Goal: Task Accomplishment & Management: Complete application form

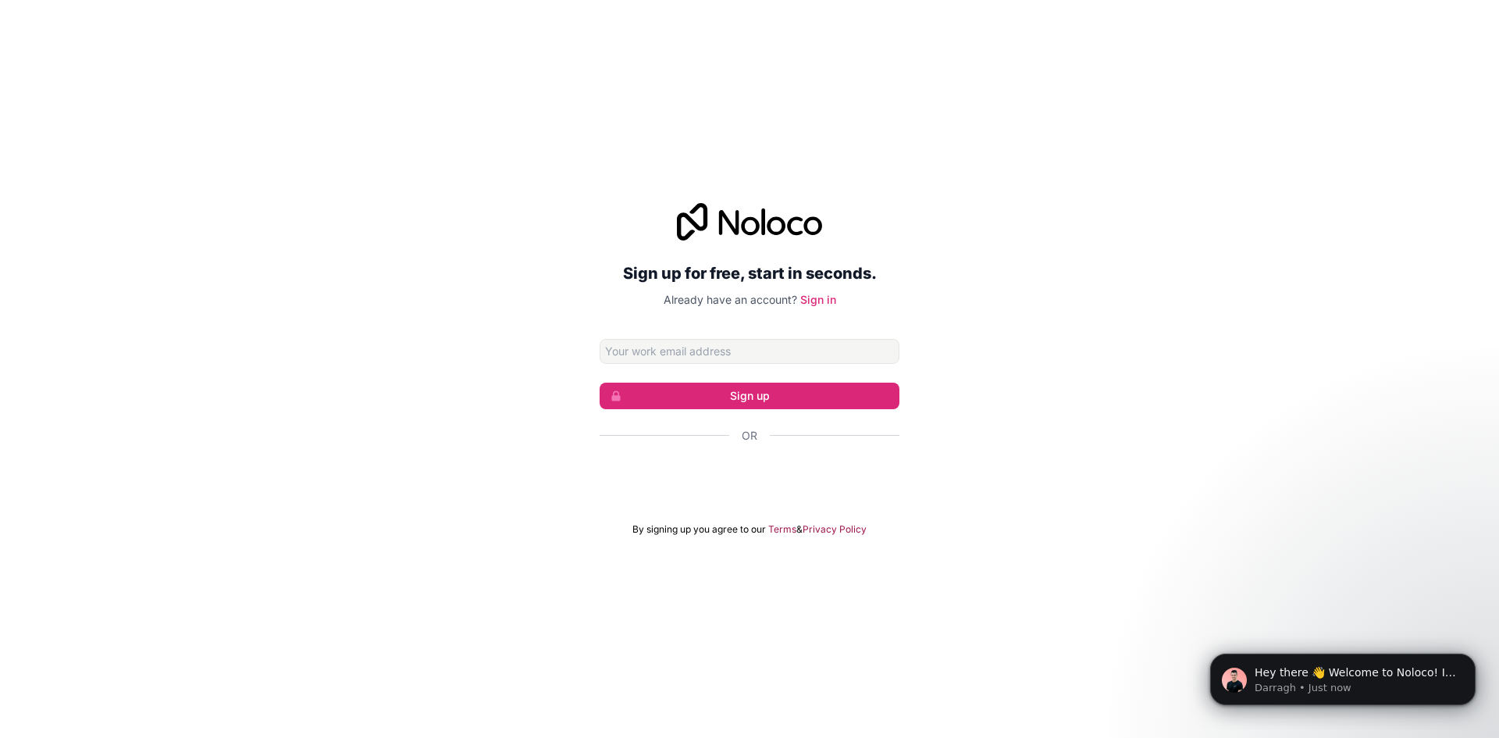
drag, startPoint x: 642, startPoint y: 625, endPoint x: 276, endPoint y: 538, distance: 376.5
click at [206, 564] on div "Sign up for free, start in seconds. Already have an account? Sign in Sign up Or…" at bounding box center [749, 369] width 1499 height 738
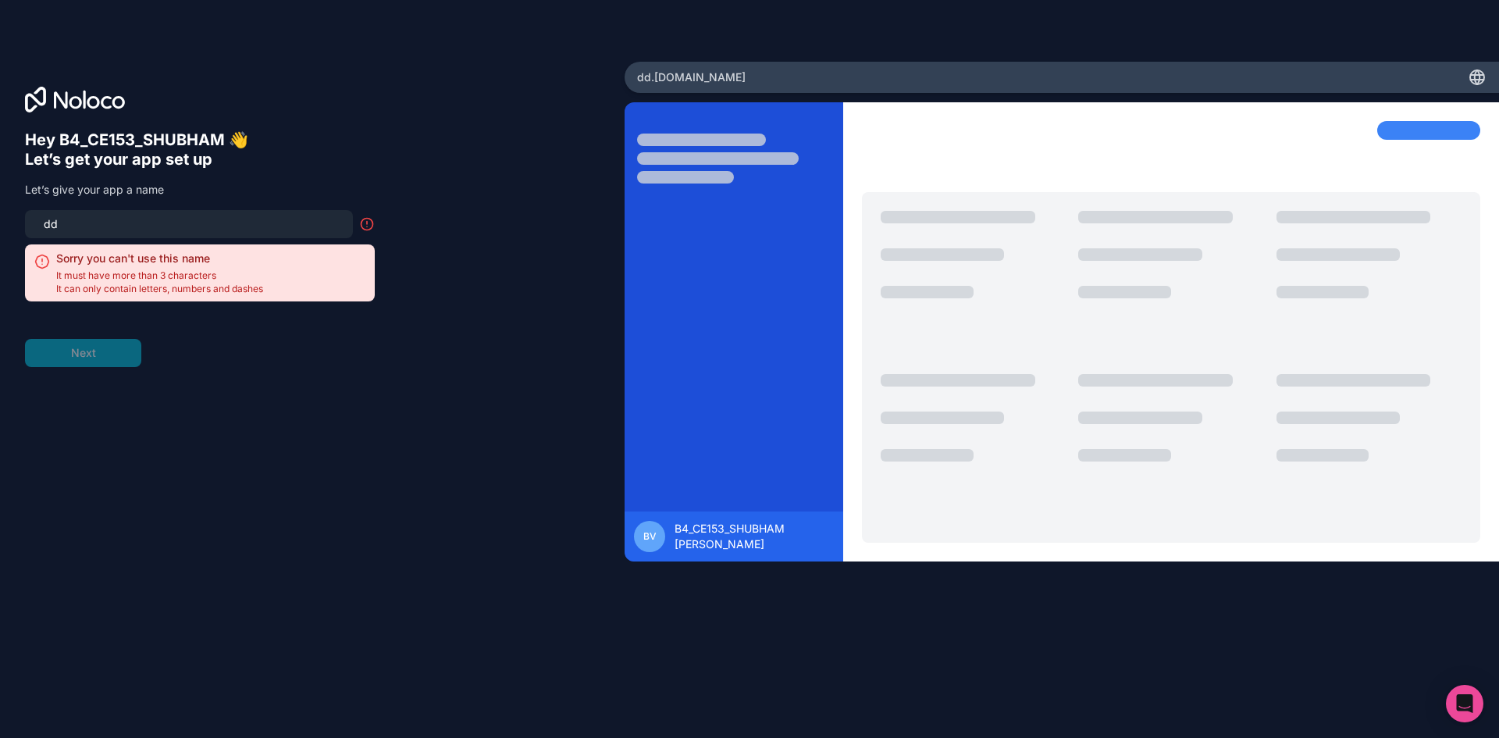
type input "d"
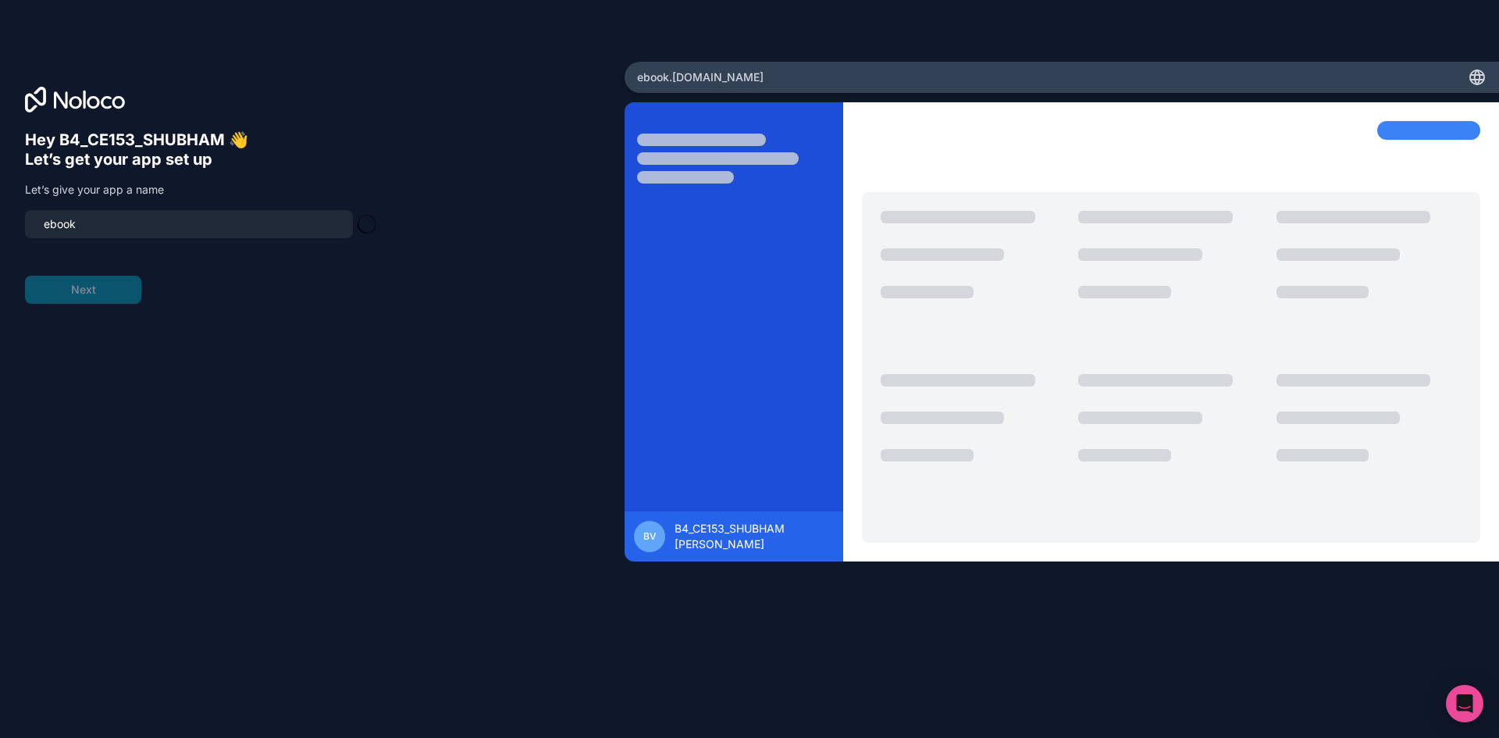
type input "ebook"
click at [91, 294] on button "Next" at bounding box center [83, 290] width 116 height 28
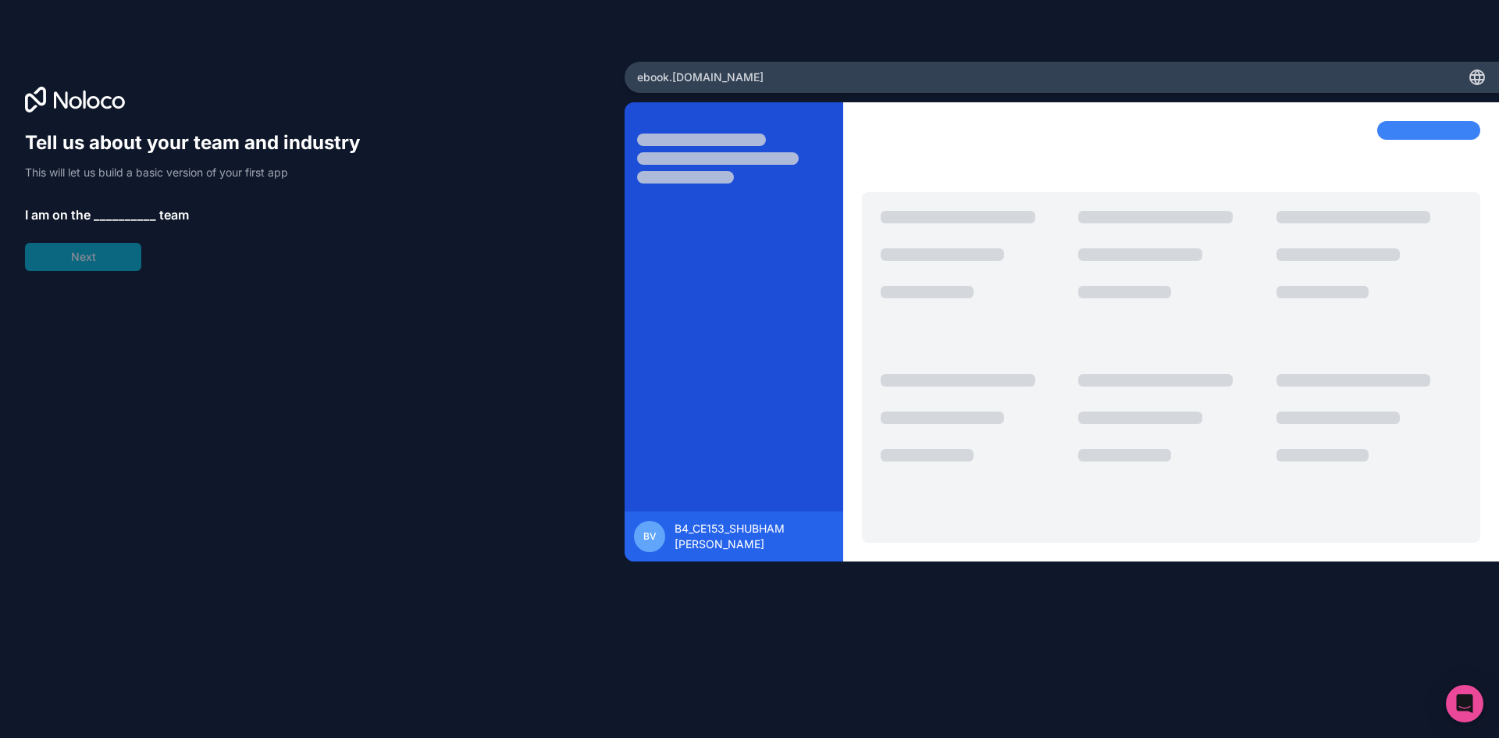
click at [122, 203] on div "Tell us about your team and industry This will let us build a basic version of …" at bounding box center [200, 200] width 350 height 141
click at [123, 208] on span "__________" at bounding box center [125, 214] width 62 height 19
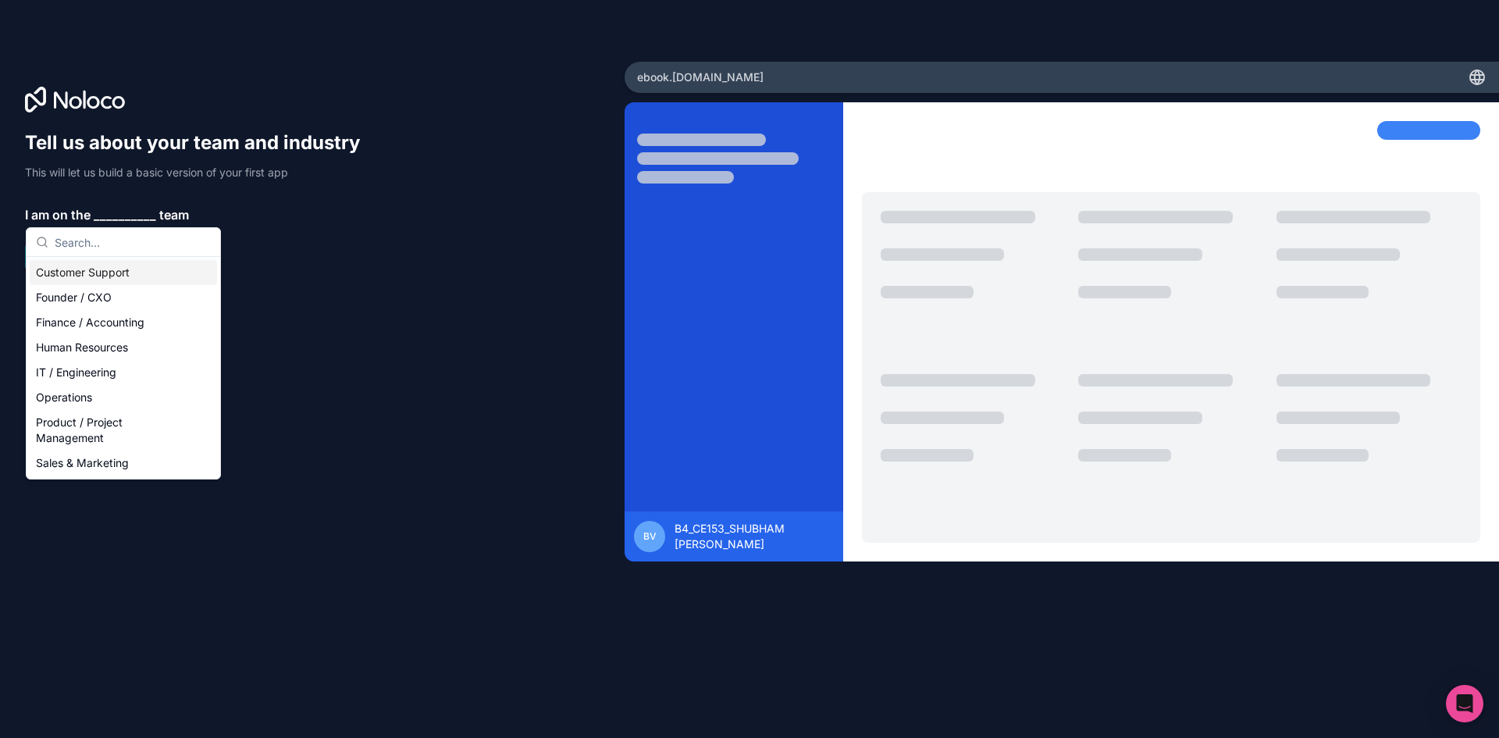
click at [125, 208] on span "__________" at bounding box center [125, 214] width 62 height 19
click at [144, 372] on div "IT / Engineering" at bounding box center [123, 372] width 187 height 25
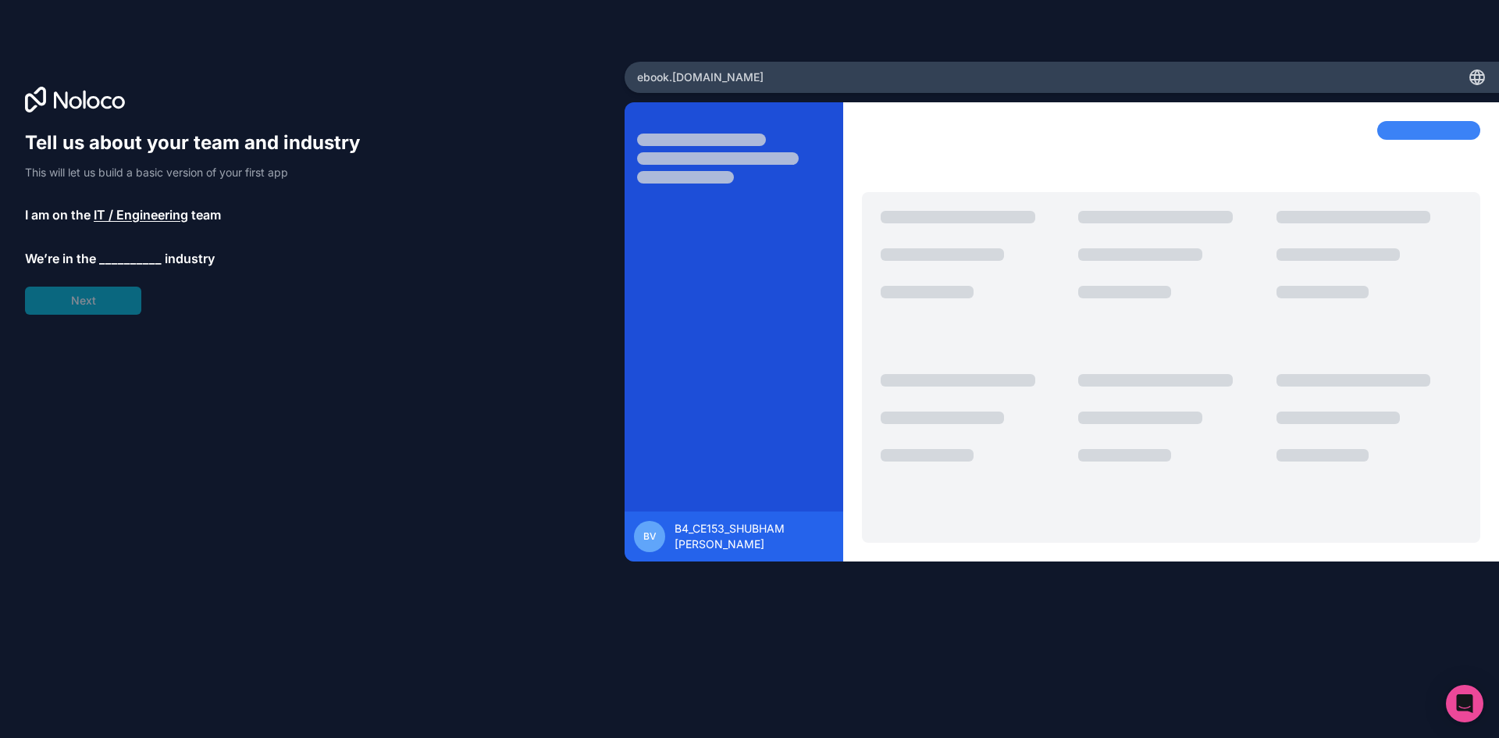
click at [76, 295] on div "Tell us about your team and industry This will let us build a basic version of …" at bounding box center [200, 222] width 350 height 184
click at [134, 250] on span "__________" at bounding box center [130, 258] width 62 height 19
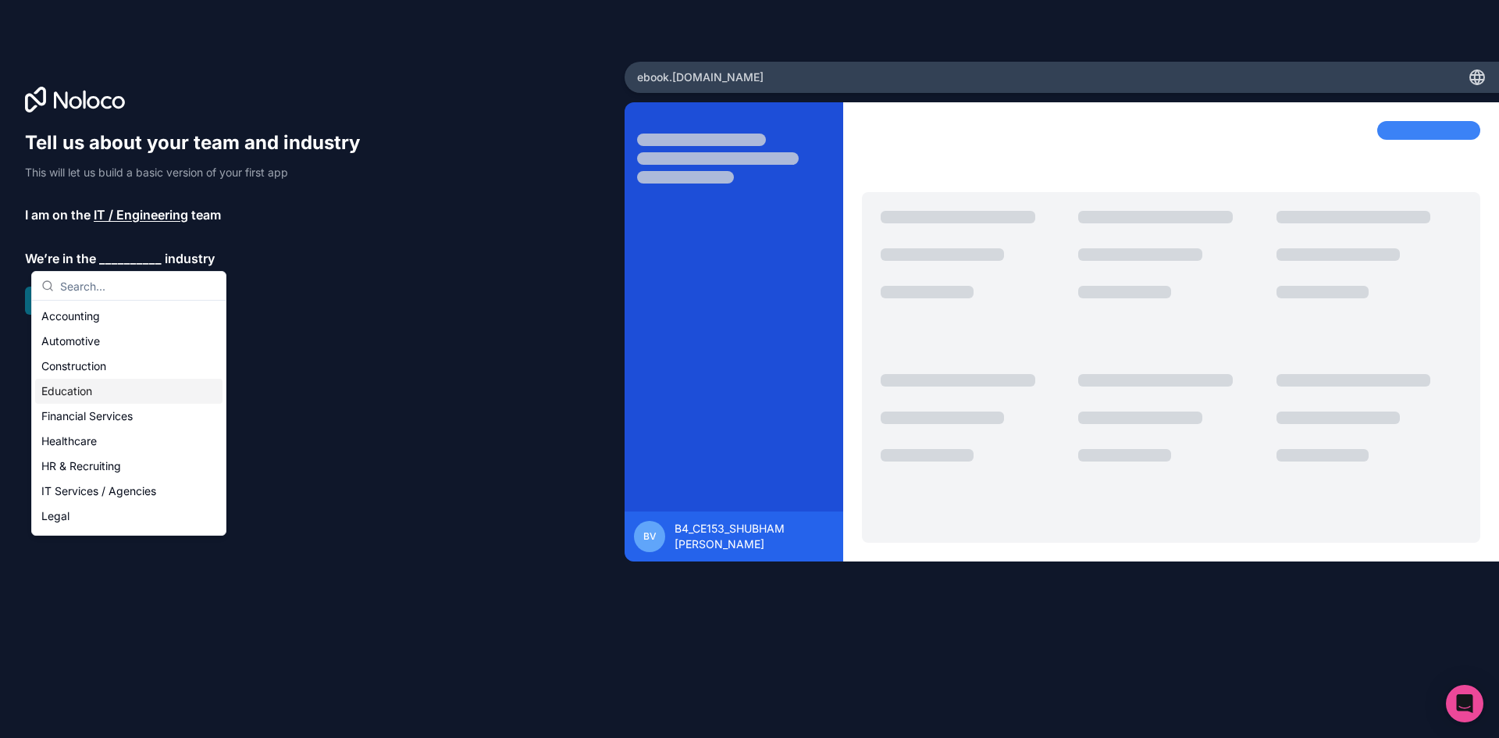
click at [123, 388] on div "Education" at bounding box center [128, 391] width 187 height 25
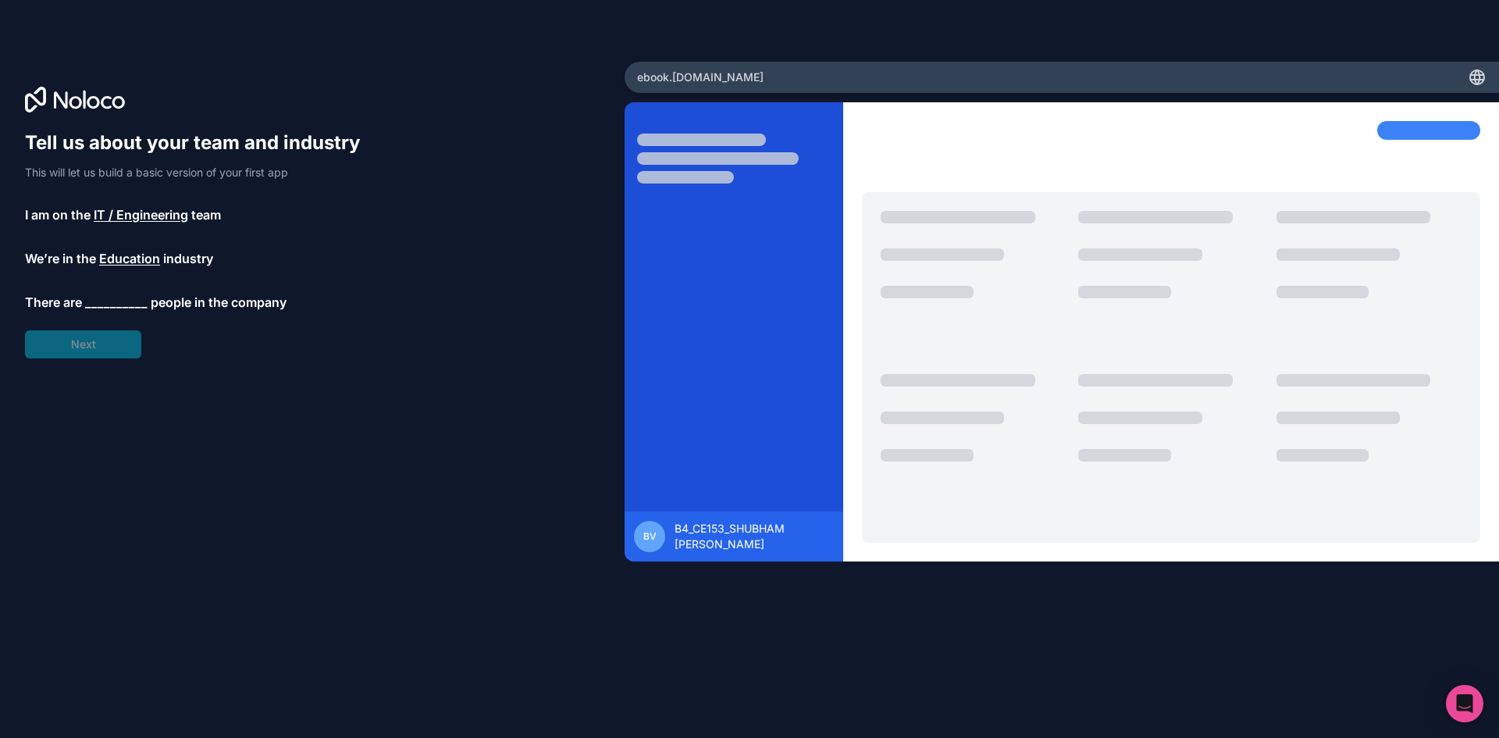
click at [105, 276] on div "Tell us about your team and industry This will let us build a basic version of …" at bounding box center [200, 244] width 350 height 228
click at [110, 296] on span "__________" at bounding box center [116, 302] width 62 height 19
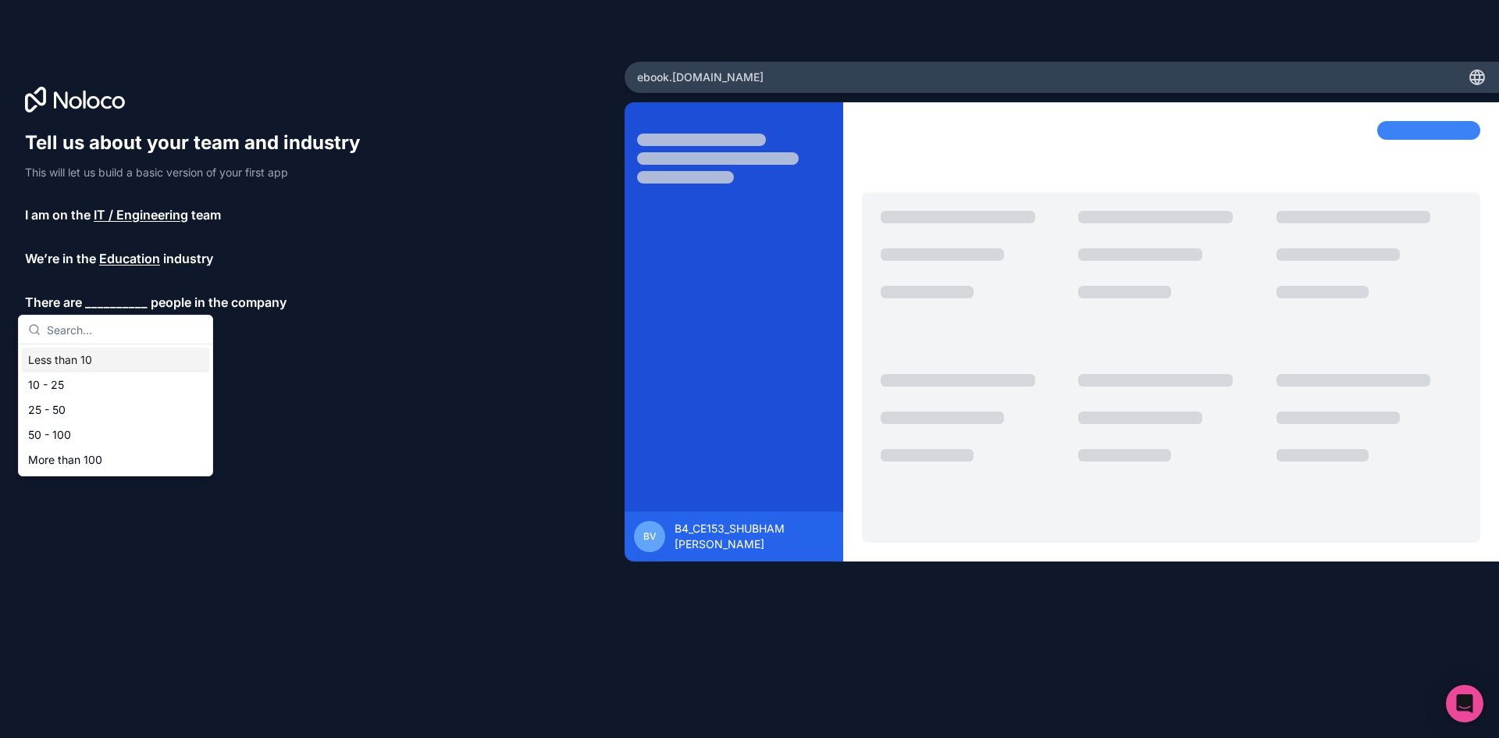
click at [112, 361] on div "Less than 10" at bounding box center [115, 359] width 187 height 25
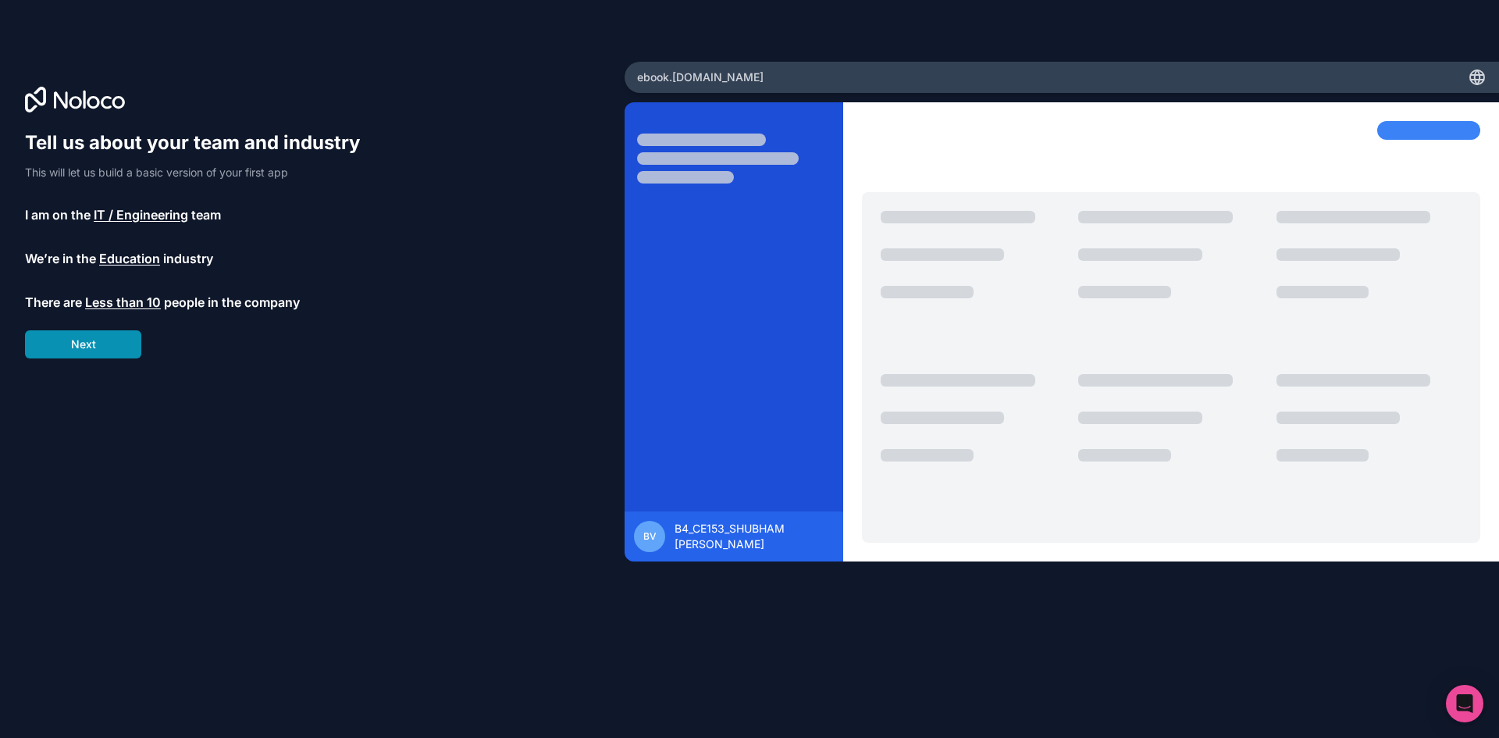
click at [109, 344] on button "Next" at bounding box center [83, 344] width 116 height 28
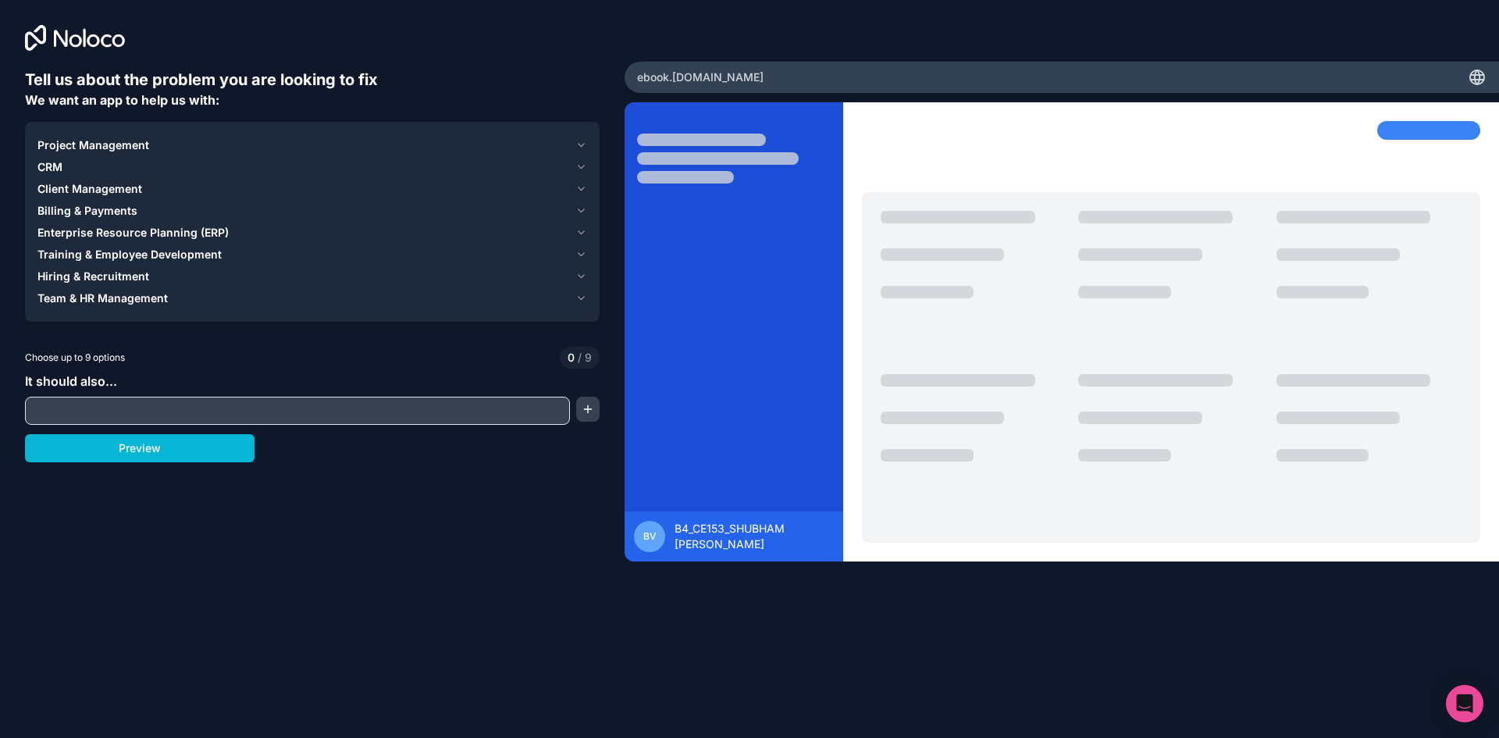
click at [108, 141] on span "Project Management" at bounding box center [93, 145] width 112 height 16
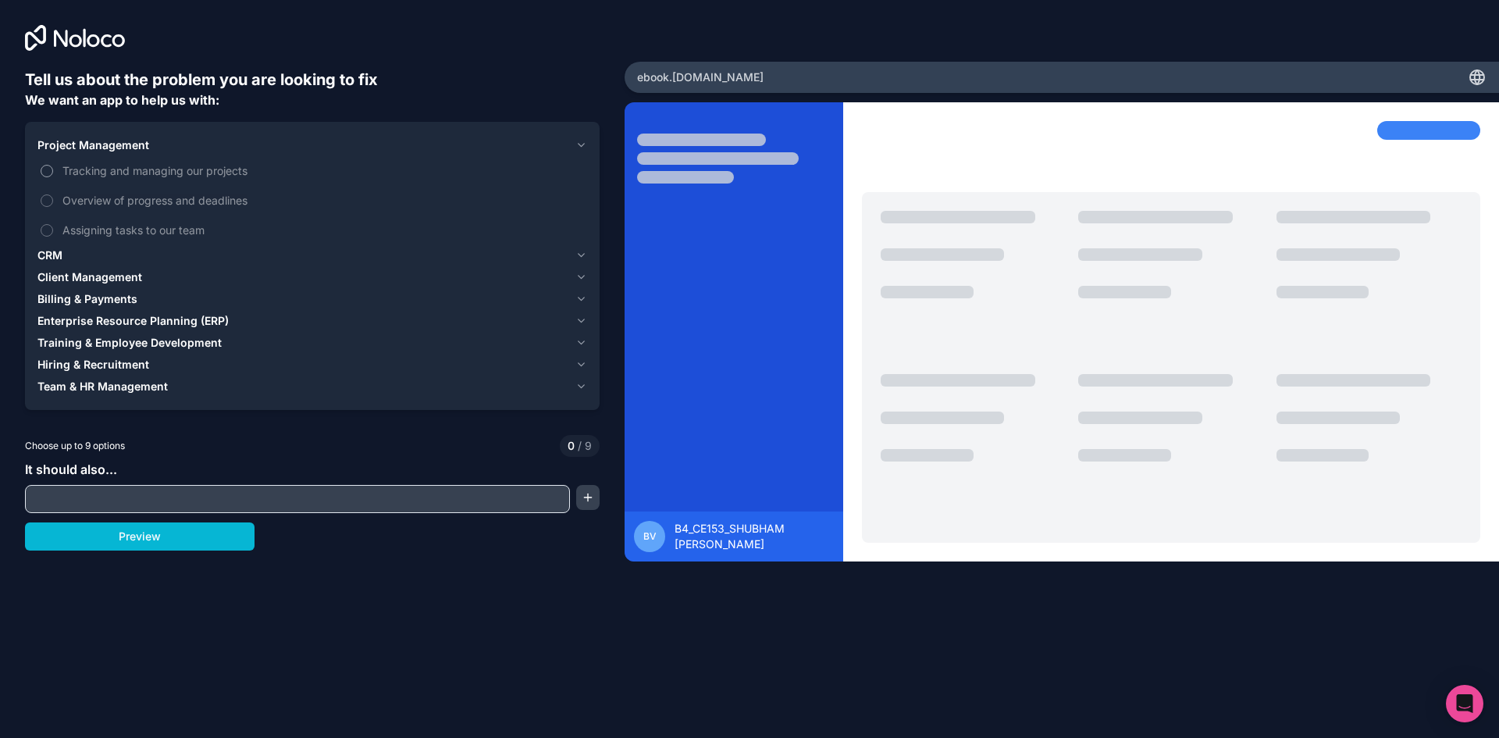
click at [109, 166] on span "Tracking and managing our projects" at bounding box center [323, 170] width 522 height 16
click at [53, 166] on button "Tracking and managing our projects" at bounding box center [47, 171] width 12 height 12
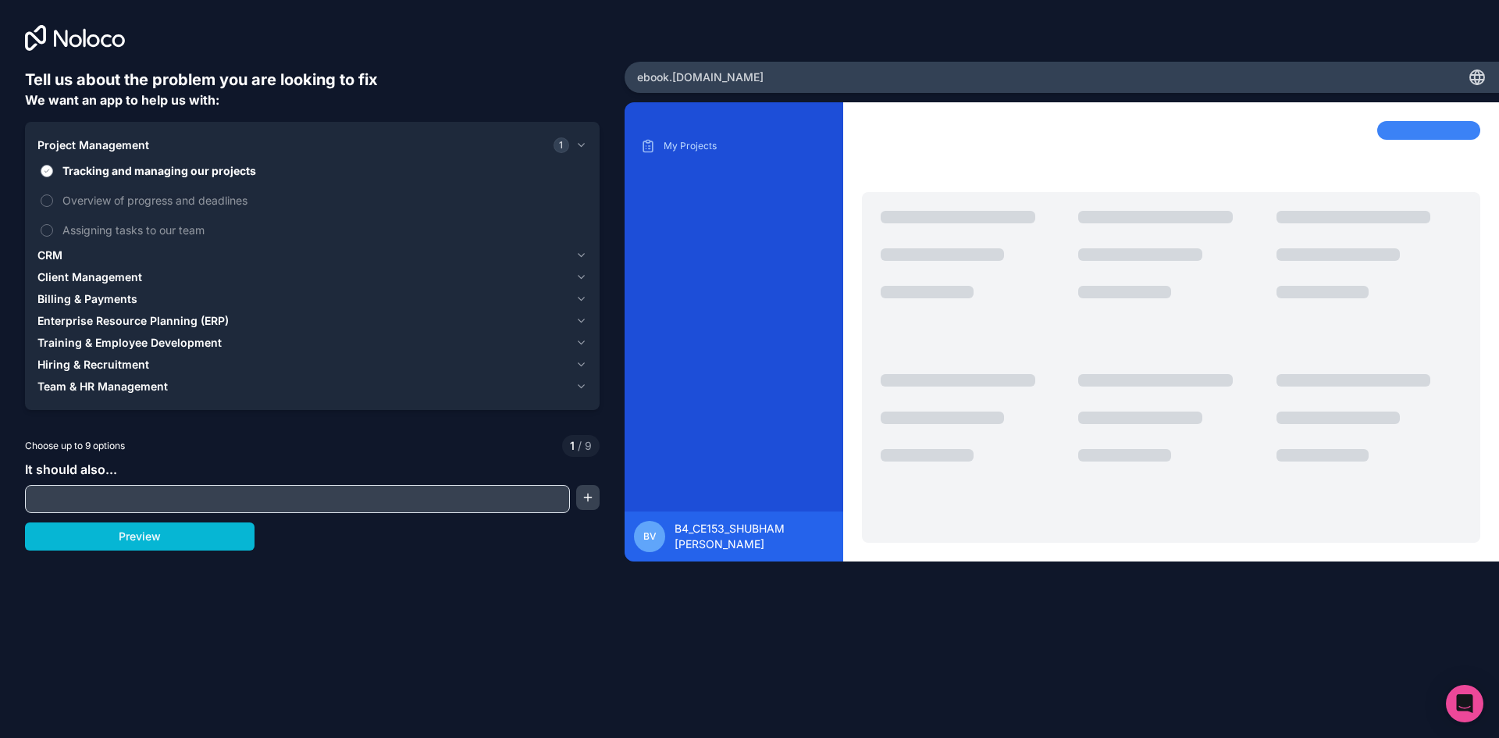
click at [226, 161] on label "Tracking and managing our projects" at bounding box center [312, 170] width 550 height 29
click at [53, 165] on button "Tracking and managing our projects" at bounding box center [47, 171] width 12 height 12
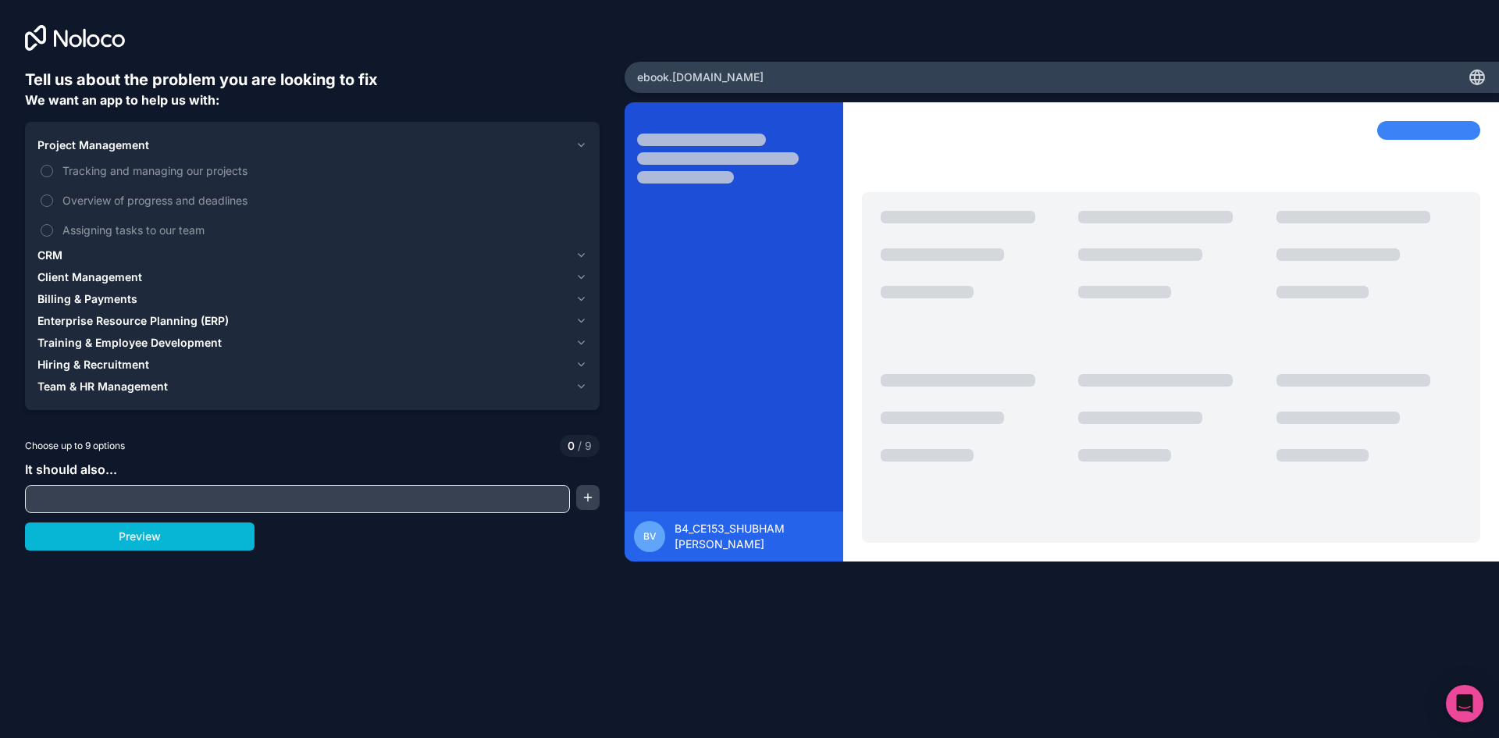
click at [586, 141] on icon "button" at bounding box center [581, 145] width 12 height 12
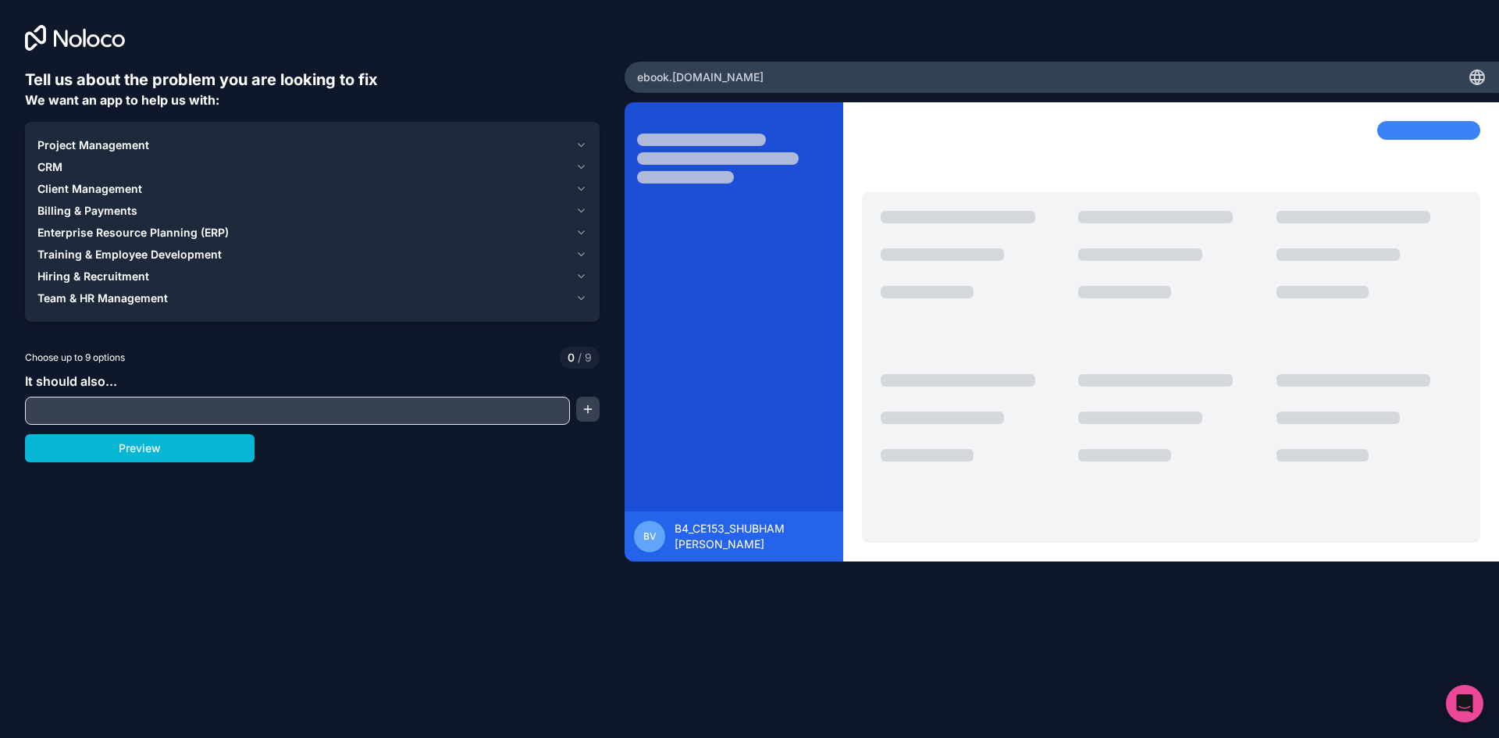
click at [268, 192] on div "Client Management" at bounding box center [303, 189] width 532 height 16
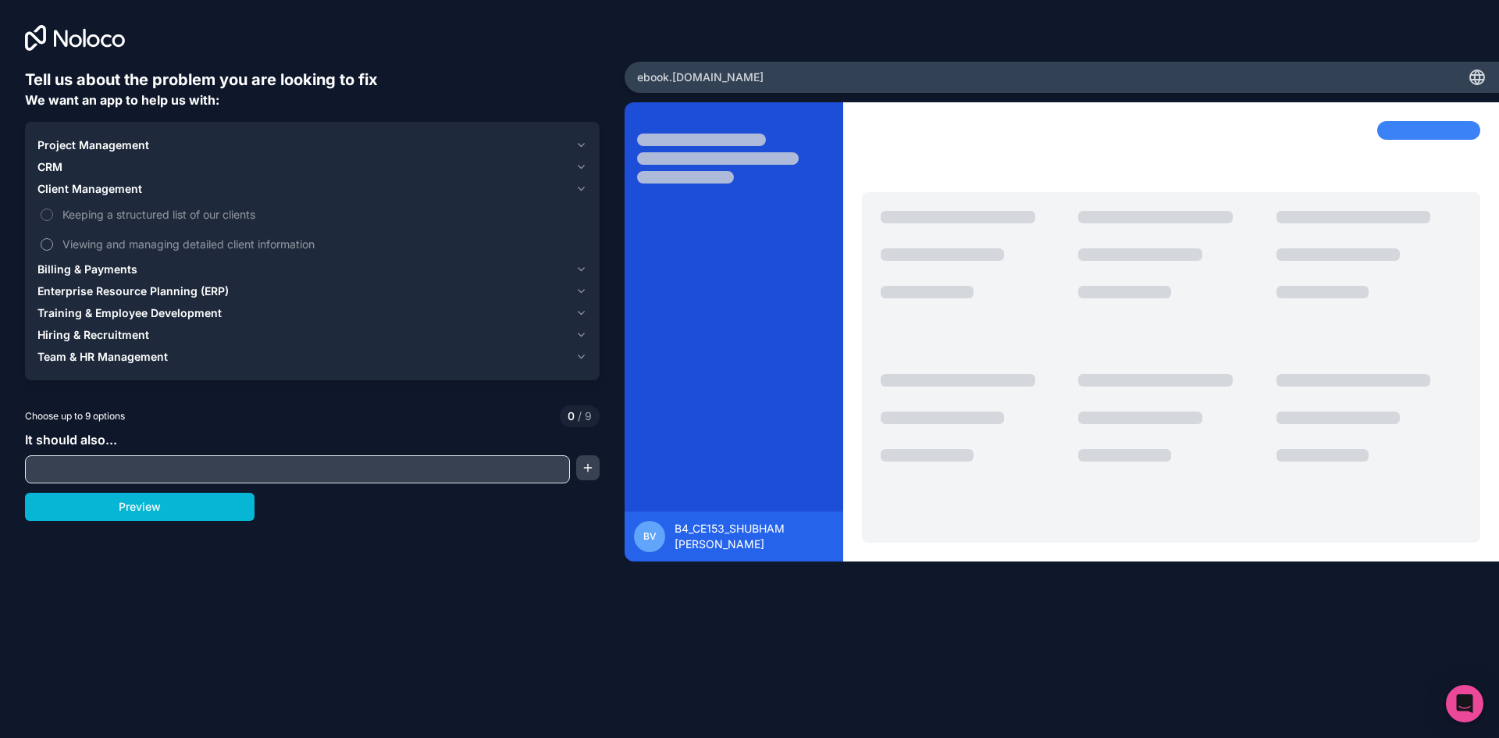
click at [276, 244] on span "Viewing and managing detailed client information" at bounding box center [323, 244] width 522 height 16
click at [53, 244] on button "Viewing and managing detailed client information" at bounding box center [47, 244] width 12 height 12
click at [182, 307] on span "Training & Employee Development" at bounding box center [129, 313] width 184 height 16
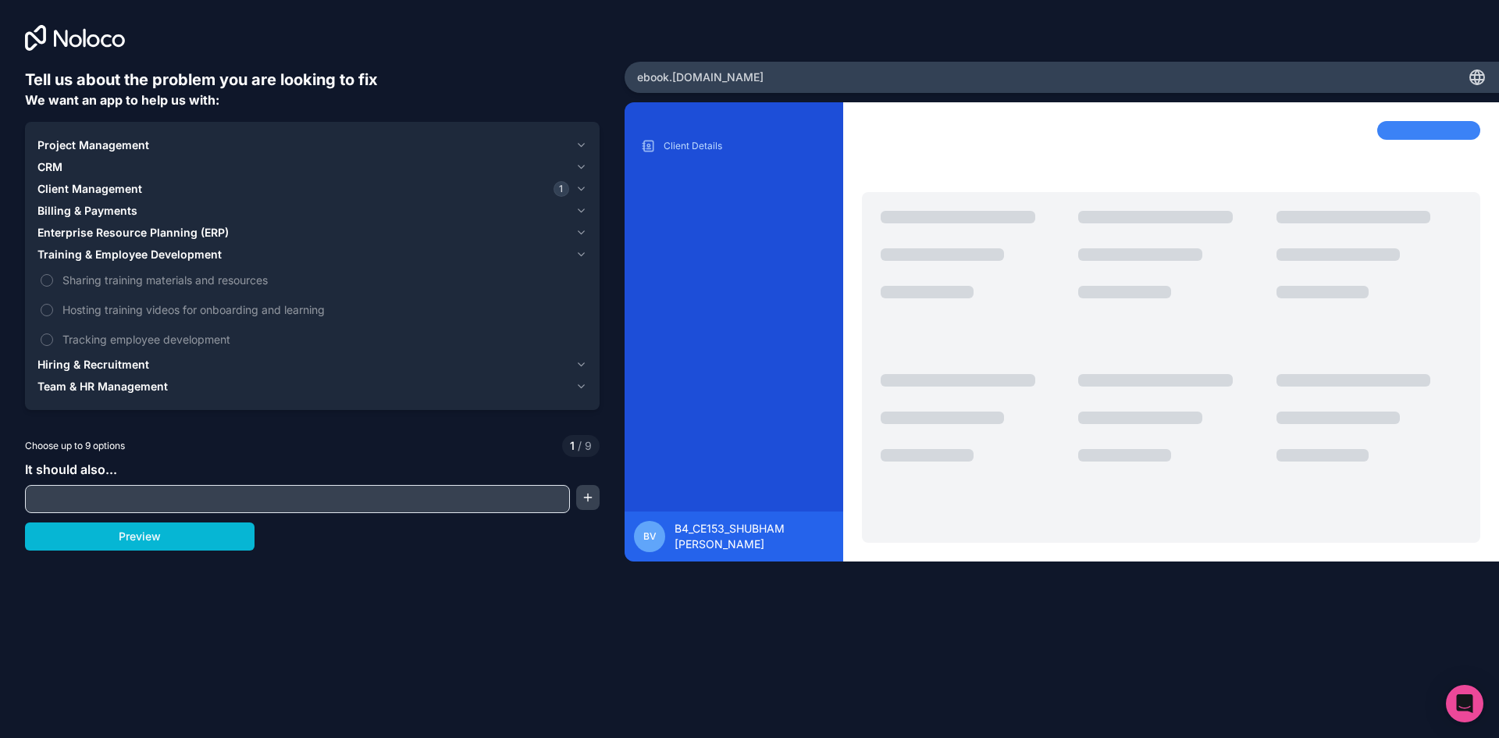
click at [265, 225] on div "Enterprise Resource Planning (ERP)" at bounding box center [303, 233] width 532 height 16
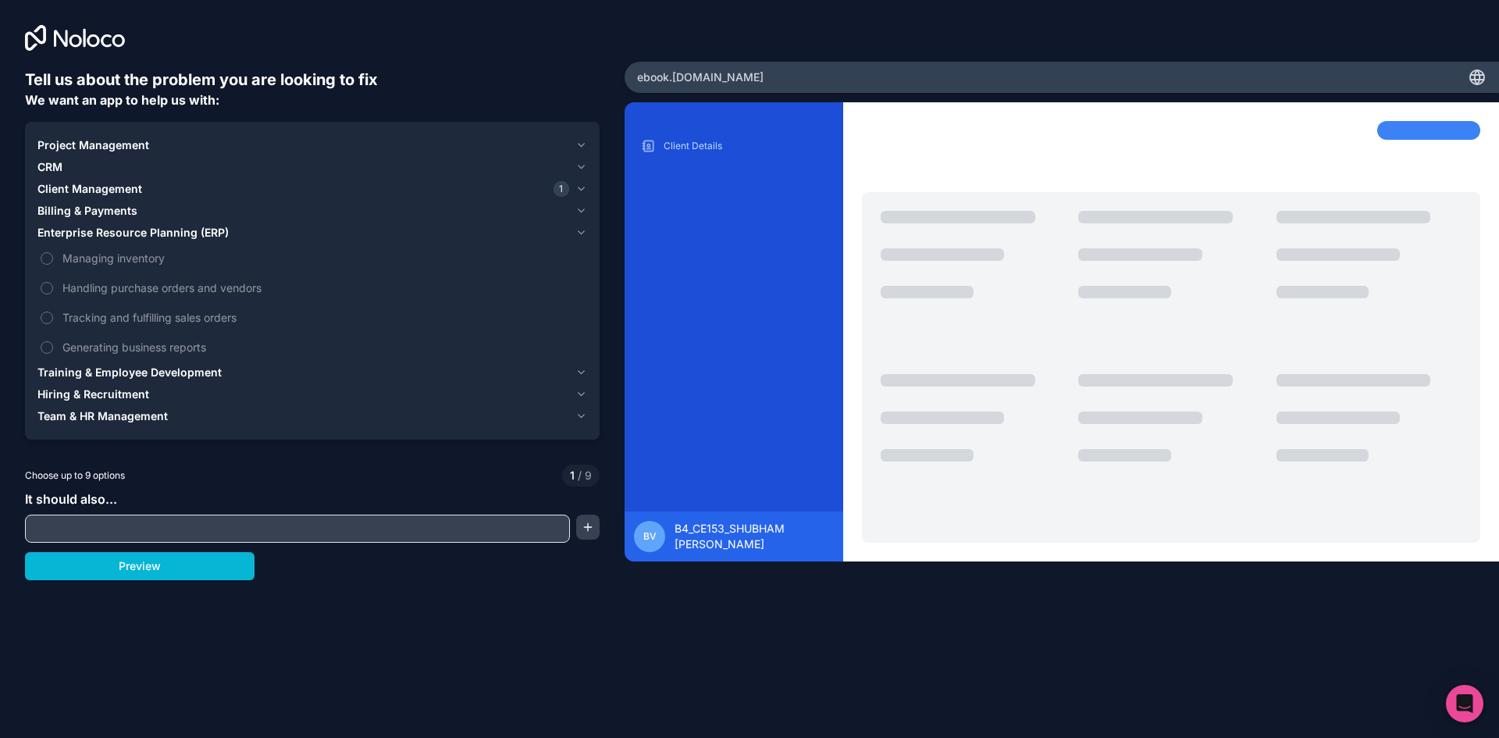
click at [302, 136] on button "Project Management" at bounding box center [312, 145] width 550 height 22
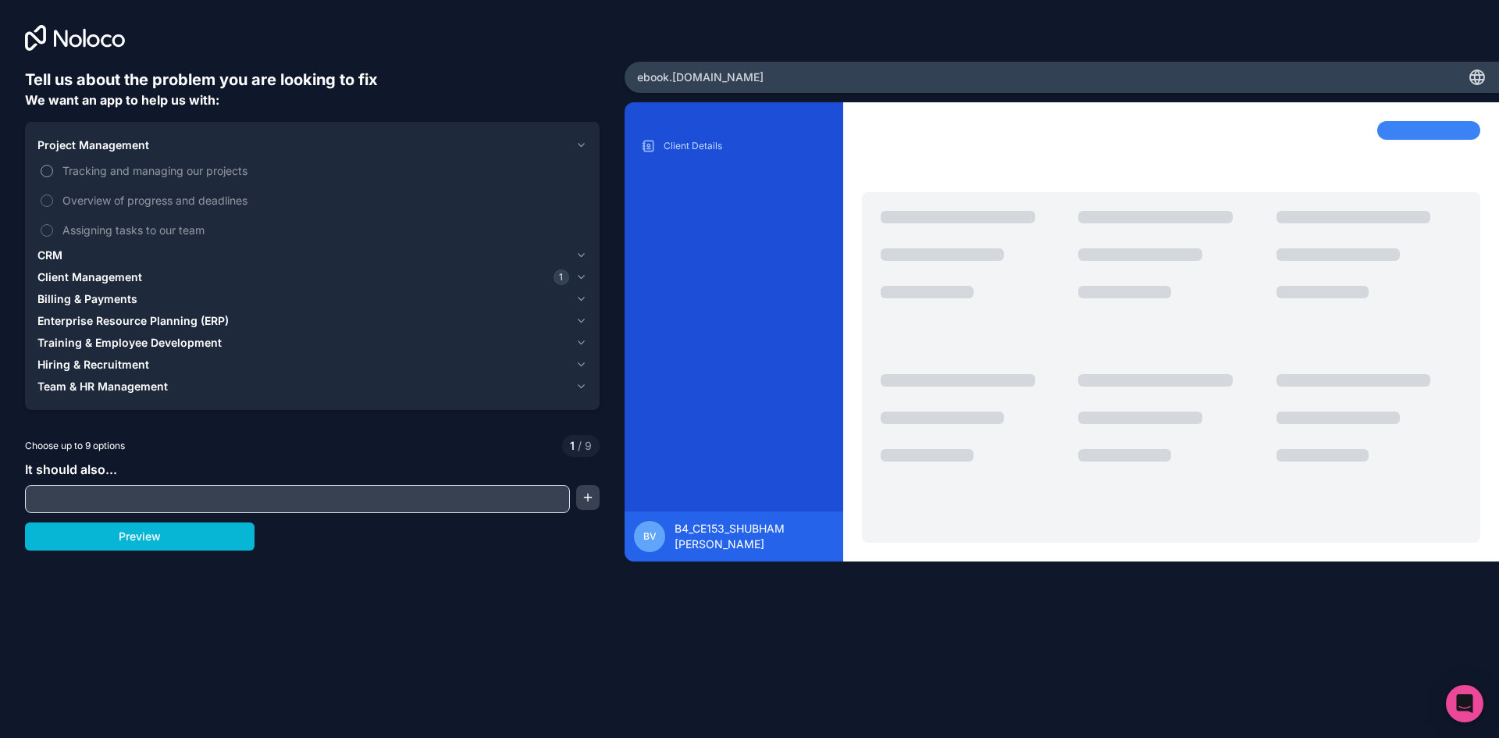
click at [302, 165] on span "Tracking and managing our projects" at bounding box center [323, 170] width 522 height 16
click at [53, 165] on button "Tracking and managing our projects" at bounding box center [47, 171] width 12 height 12
click at [304, 260] on div "CRM" at bounding box center [303, 256] width 532 height 16
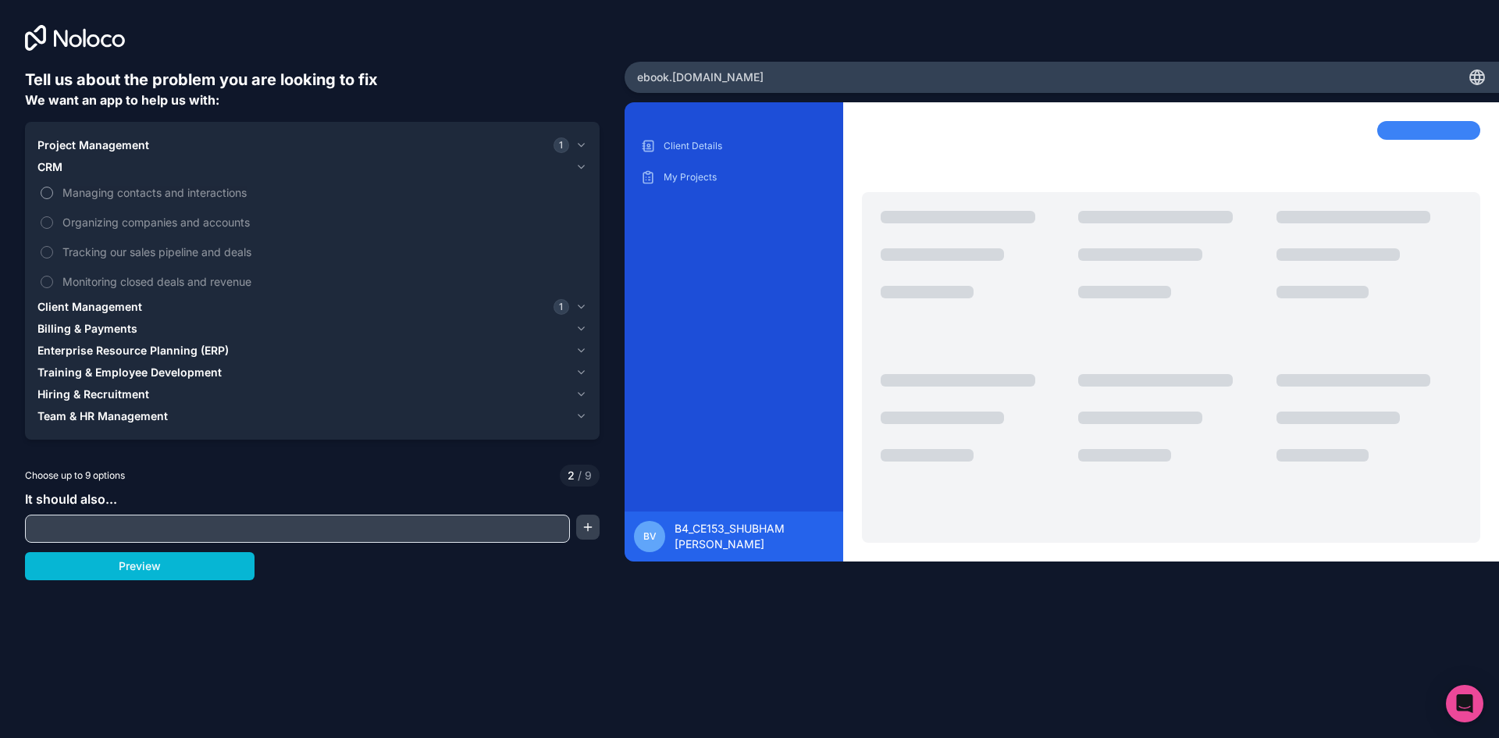
click at [307, 183] on label "Managing contacts and interactions" at bounding box center [312, 192] width 550 height 29
click at [53, 187] on button "Managing contacts and interactions" at bounding box center [47, 193] width 12 height 12
click at [309, 287] on span "Monitoring closed deals and revenue" at bounding box center [323, 281] width 522 height 16
click at [53, 287] on button "Monitoring closed deals and revenue" at bounding box center [47, 282] width 12 height 12
click at [309, 287] on span "Monitoring closed deals and revenue" at bounding box center [323, 281] width 522 height 16
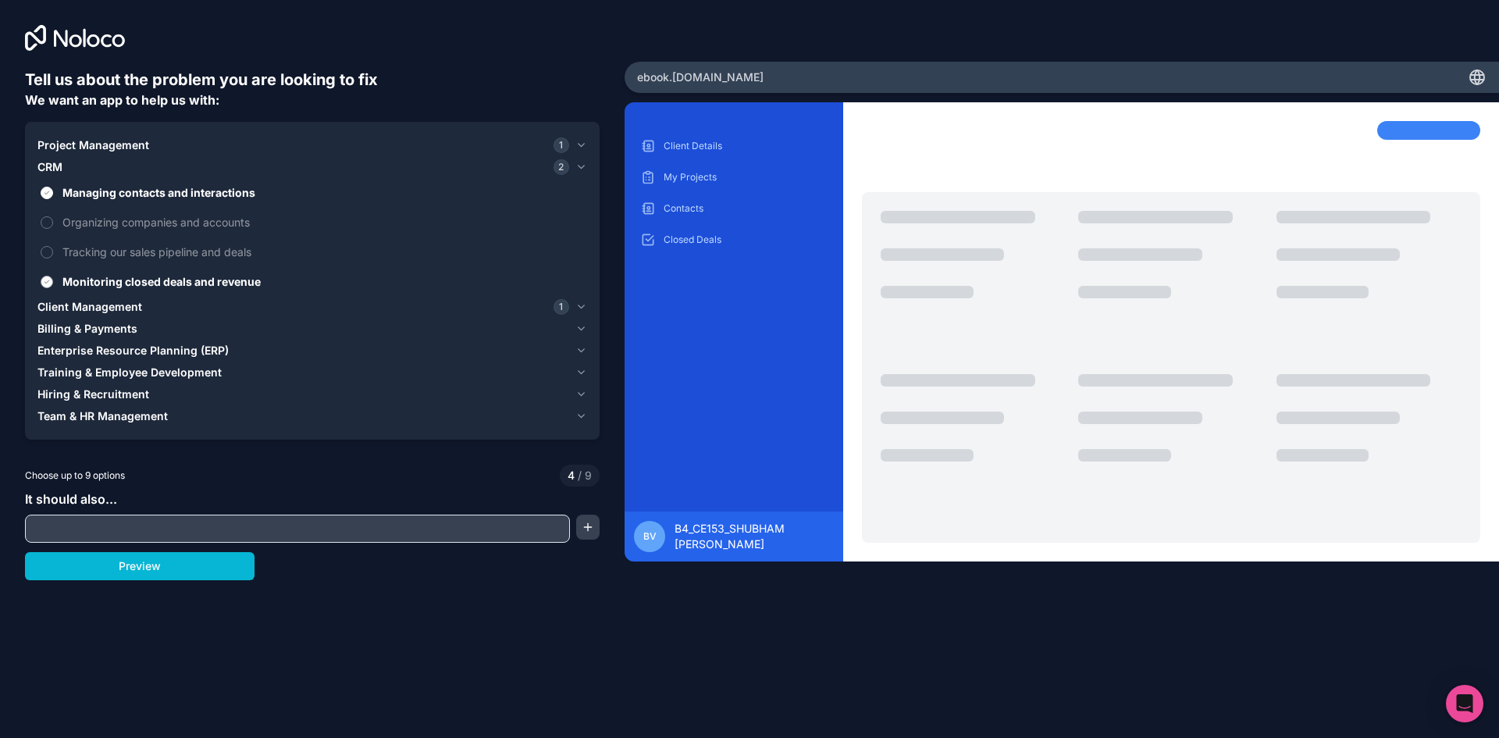
click at [53, 287] on button "Monitoring closed deals and revenue" at bounding box center [47, 282] width 12 height 12
click at [305, 310] on div "Client Management 1" at bounding box center [303, 307] width 532 height 16
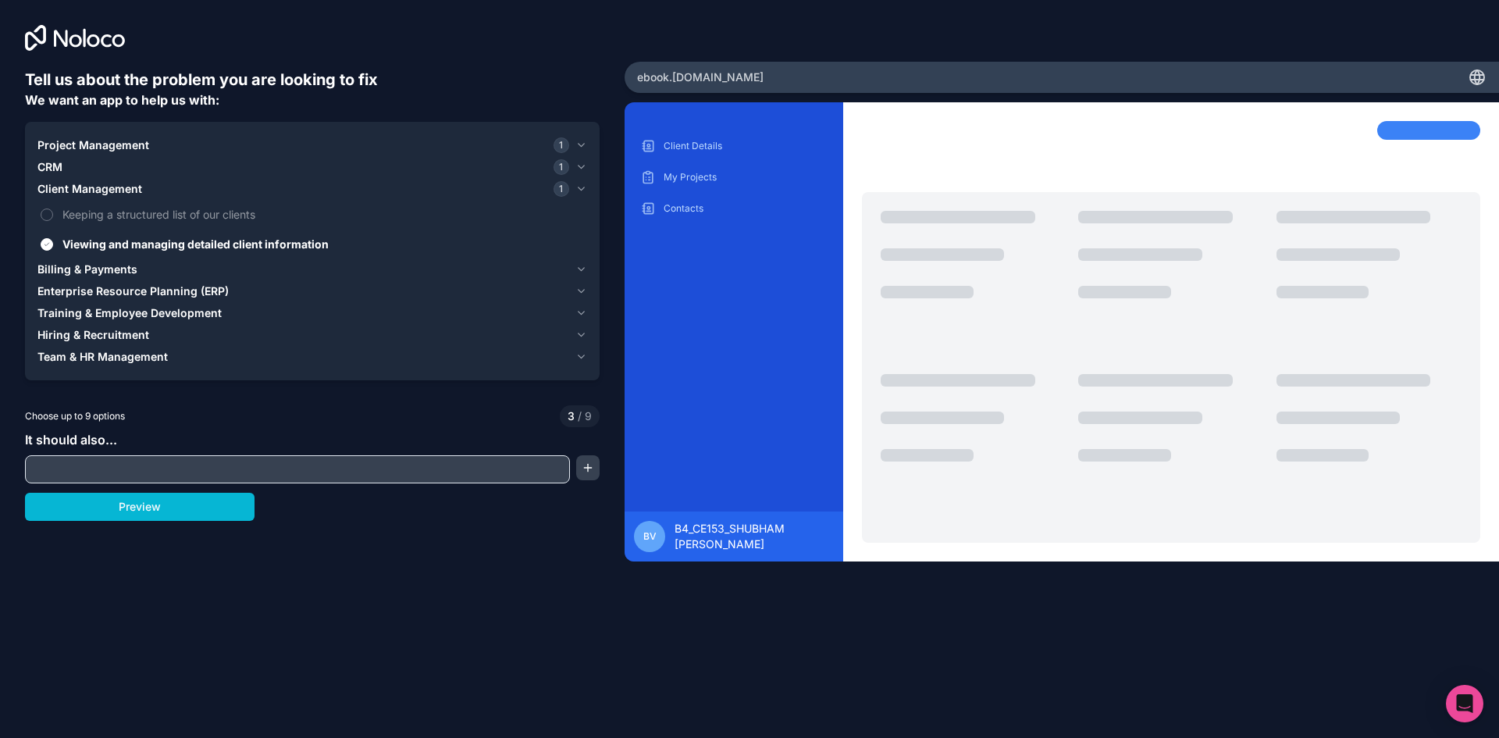
click at [315, 269] on div "Billing & Payments" at bounding box center [303, 270] width 532 height 16
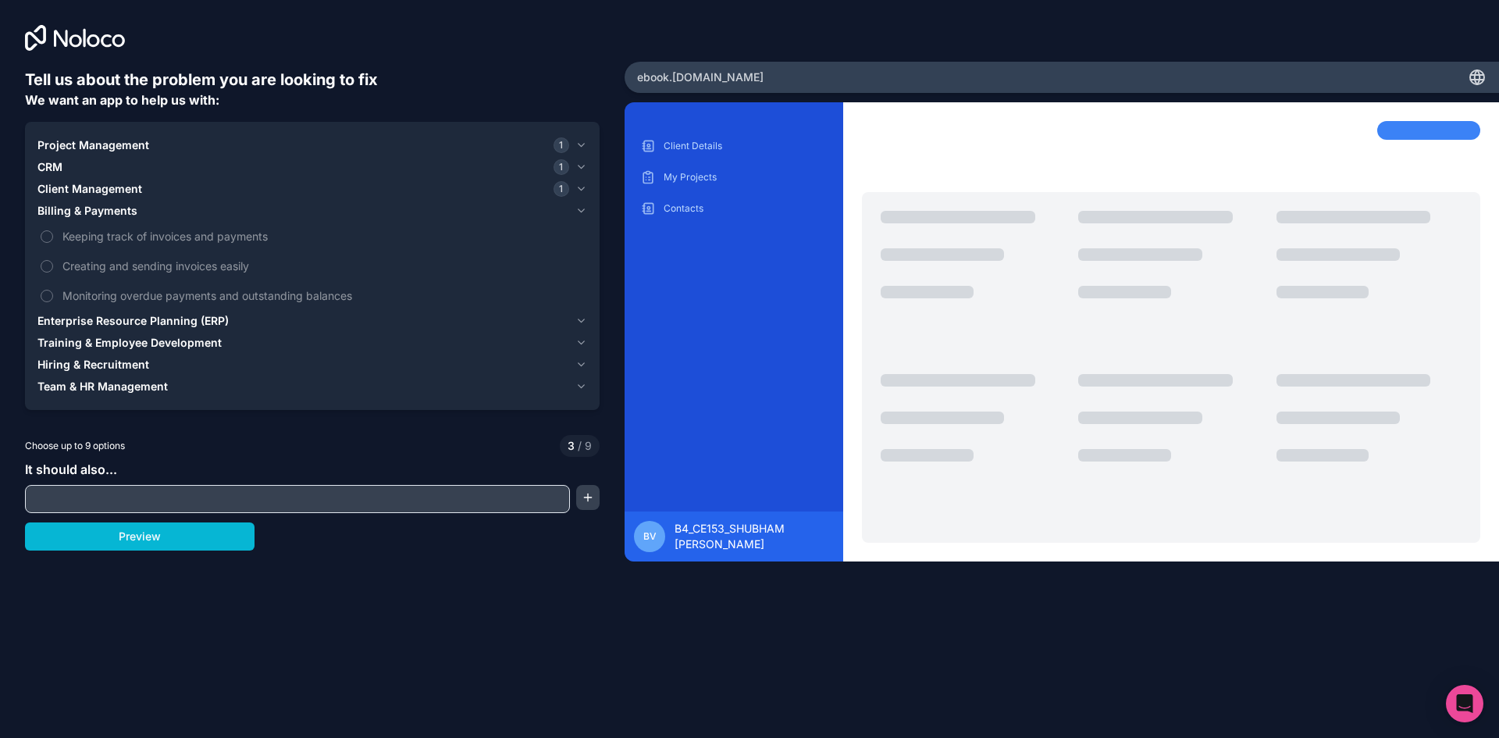
click at [315, 315] on div "Enterprise Resource Planning (ERP)" at bounding box center [303, 321] width 532 height 16
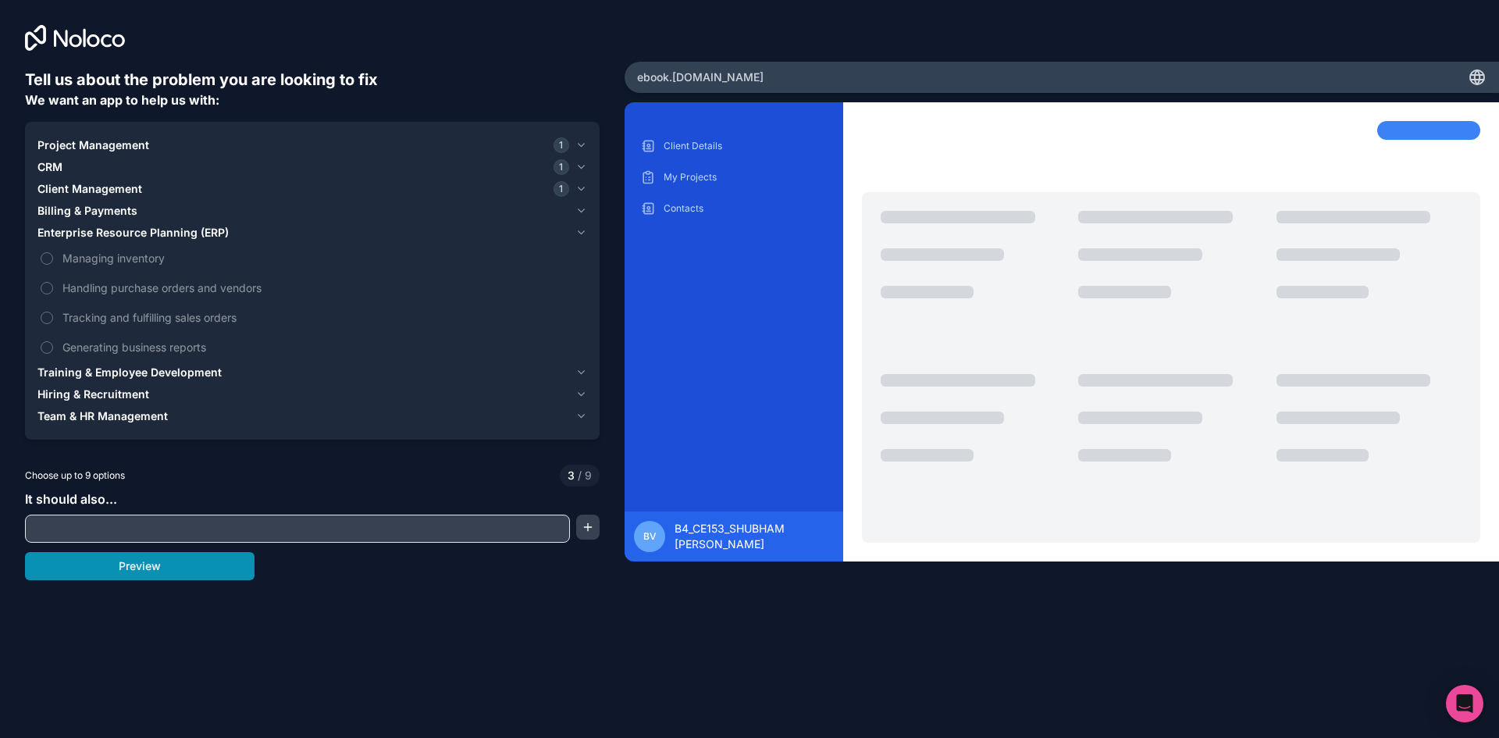
click at [191, 561] on button "Preview" at bounding box center [140, 566] width 230 height 28
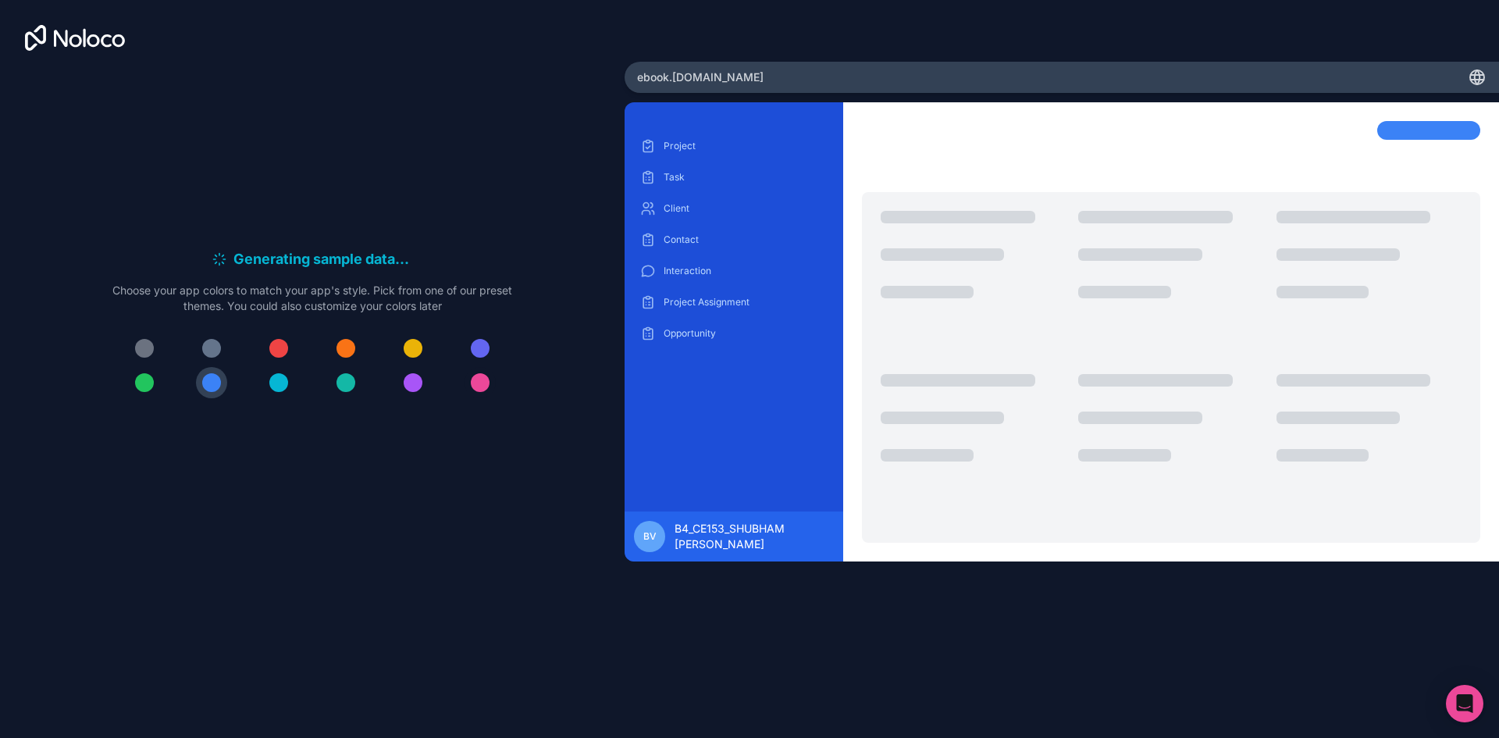
click at [491, 375] on button at bounding box center [480, 382] width 31 height 31
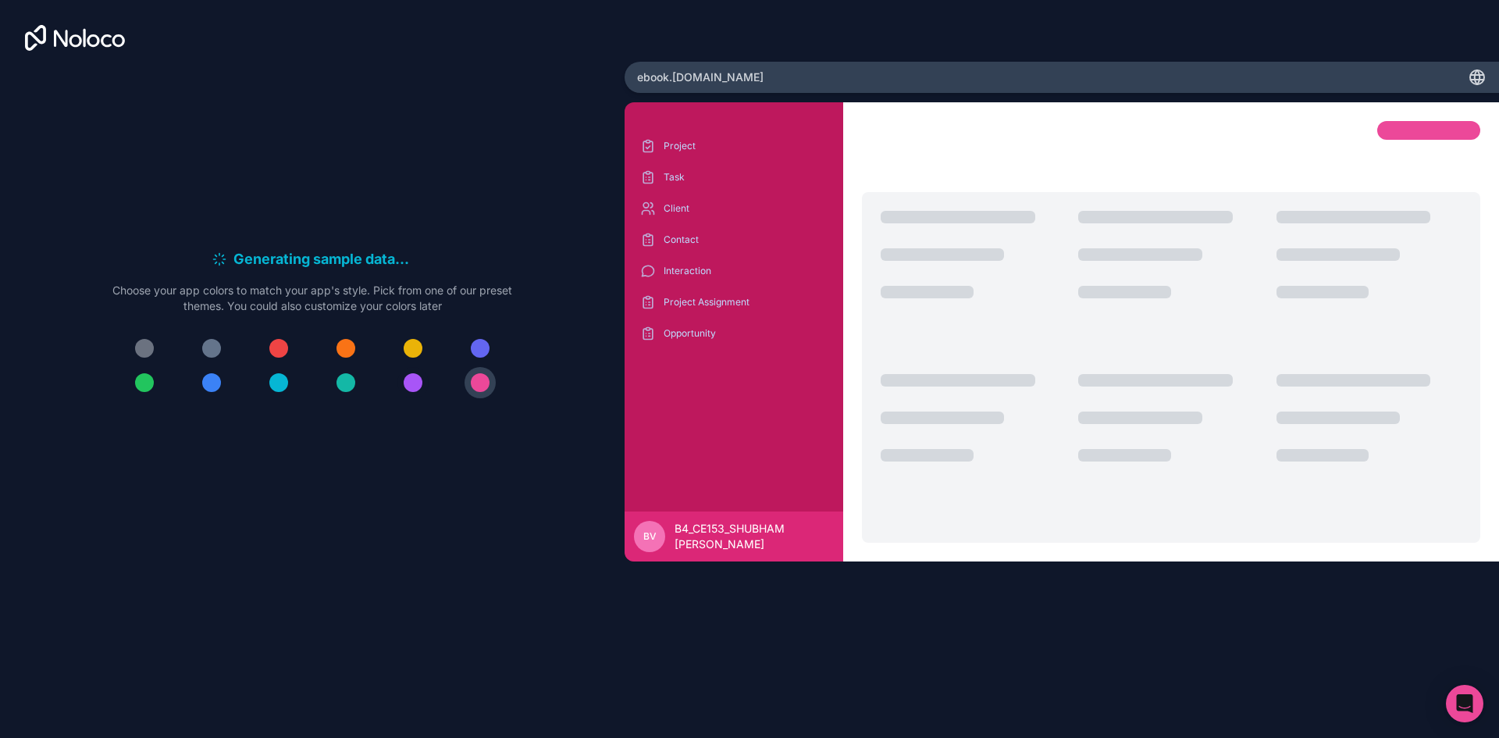
click at [412, 390] on div at bounding box center [413, 382] width 19 height 19
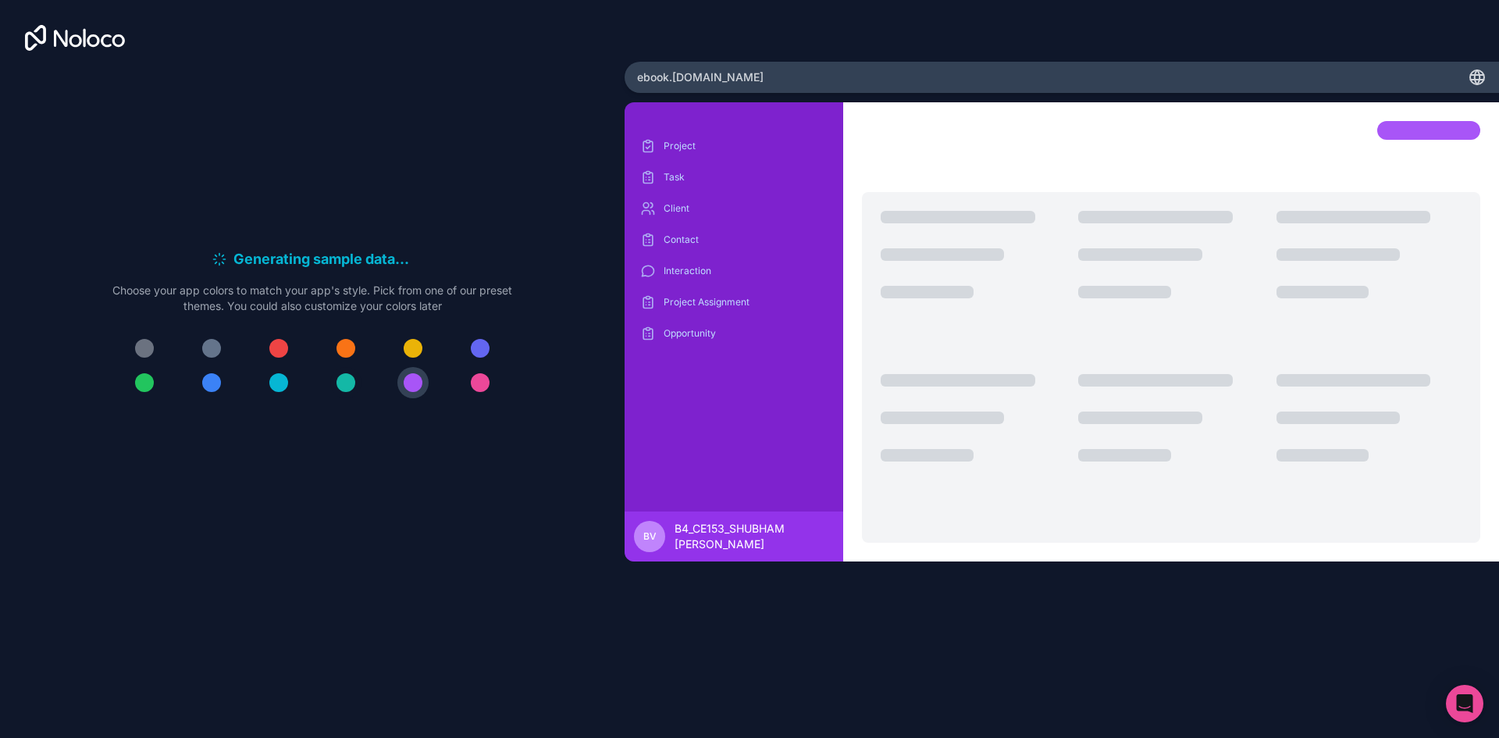
click at [355, 390] on button at bounding box center [345, 382] width 31 height 31
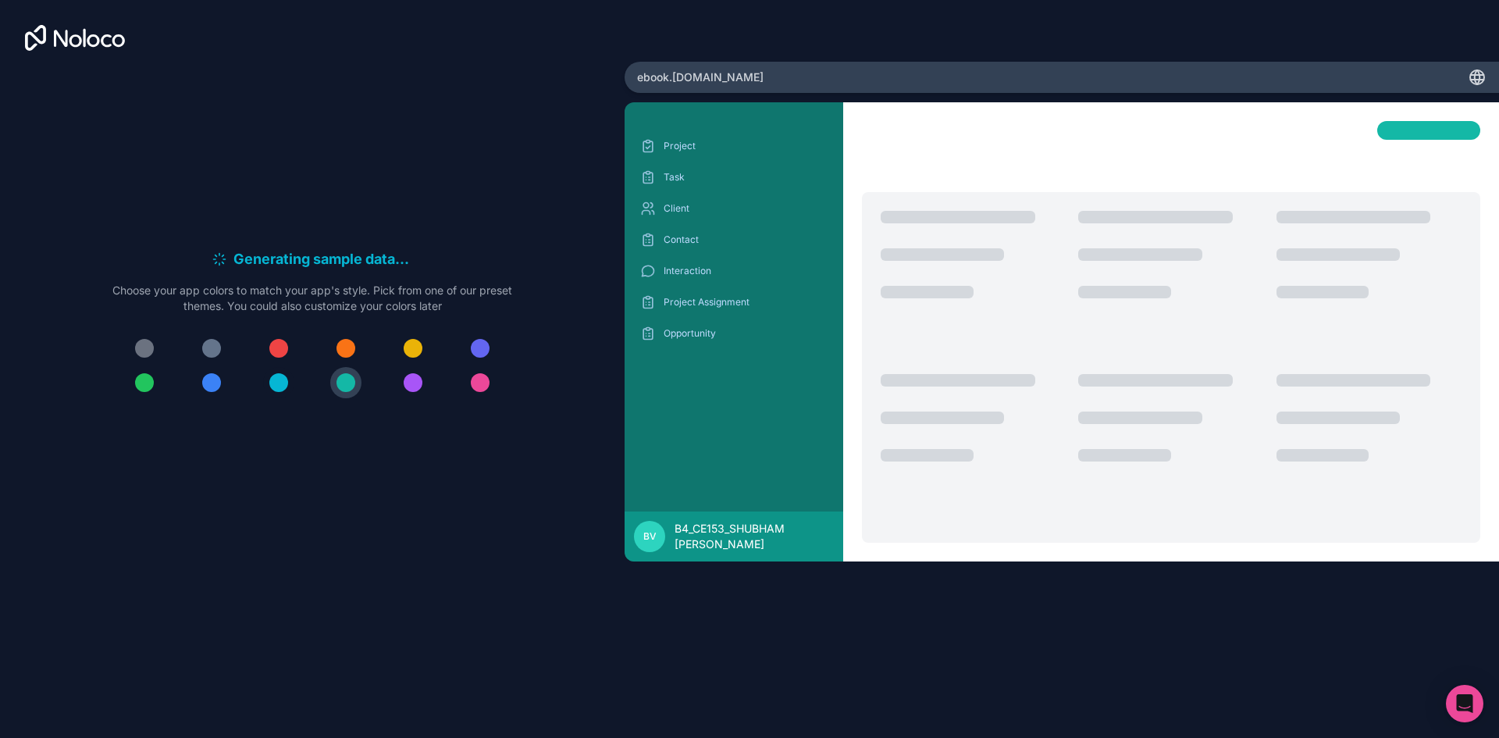
click at [279, 376] on div at bounding box center [278, 382] width 19 height 19
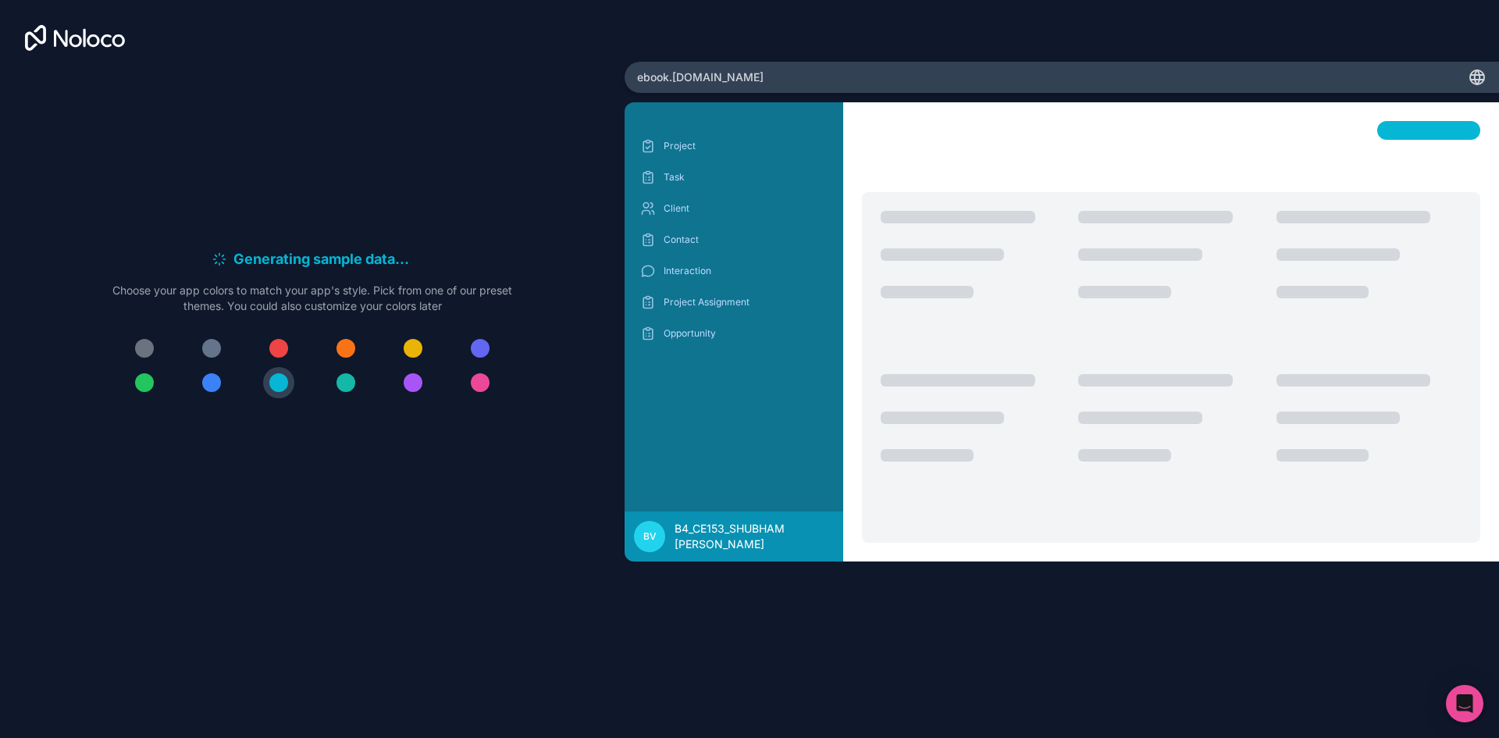
click at [202, 383] on div at bounding box center [211, 382] width 19 height 19
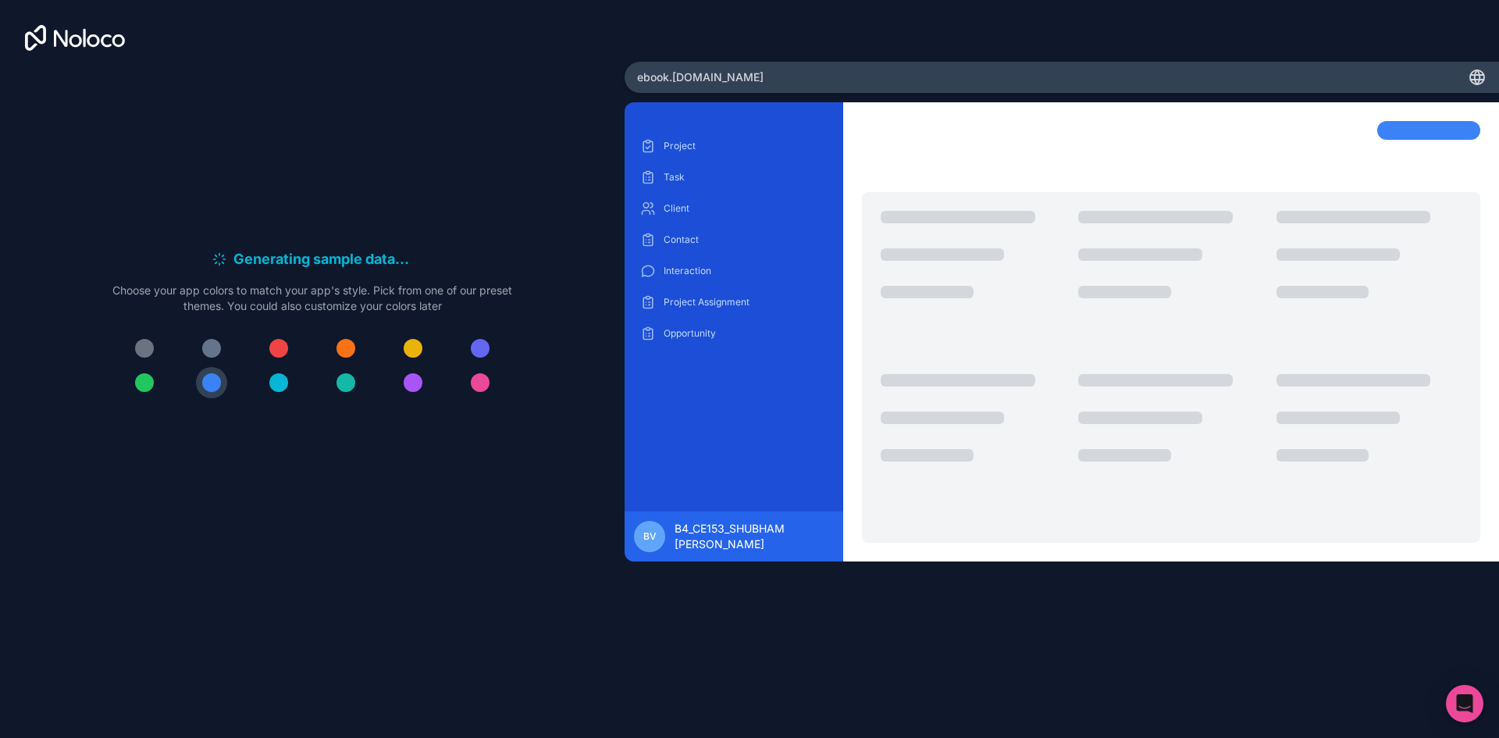
click at [150, 387] on div at bounding box center [144, 382] width 19 height 19
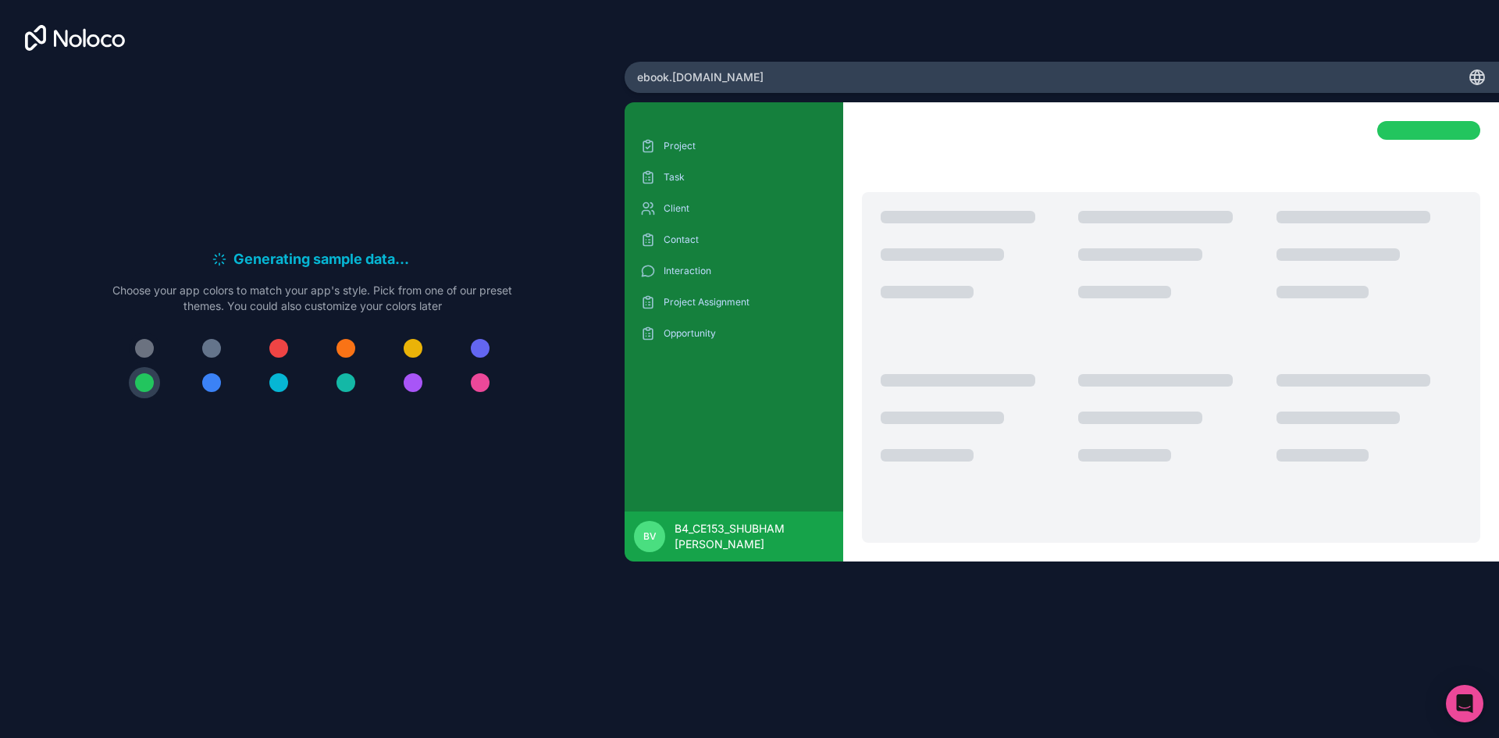
click at [138, 338] on button at bounding box center [144, 348] width 31 height 31
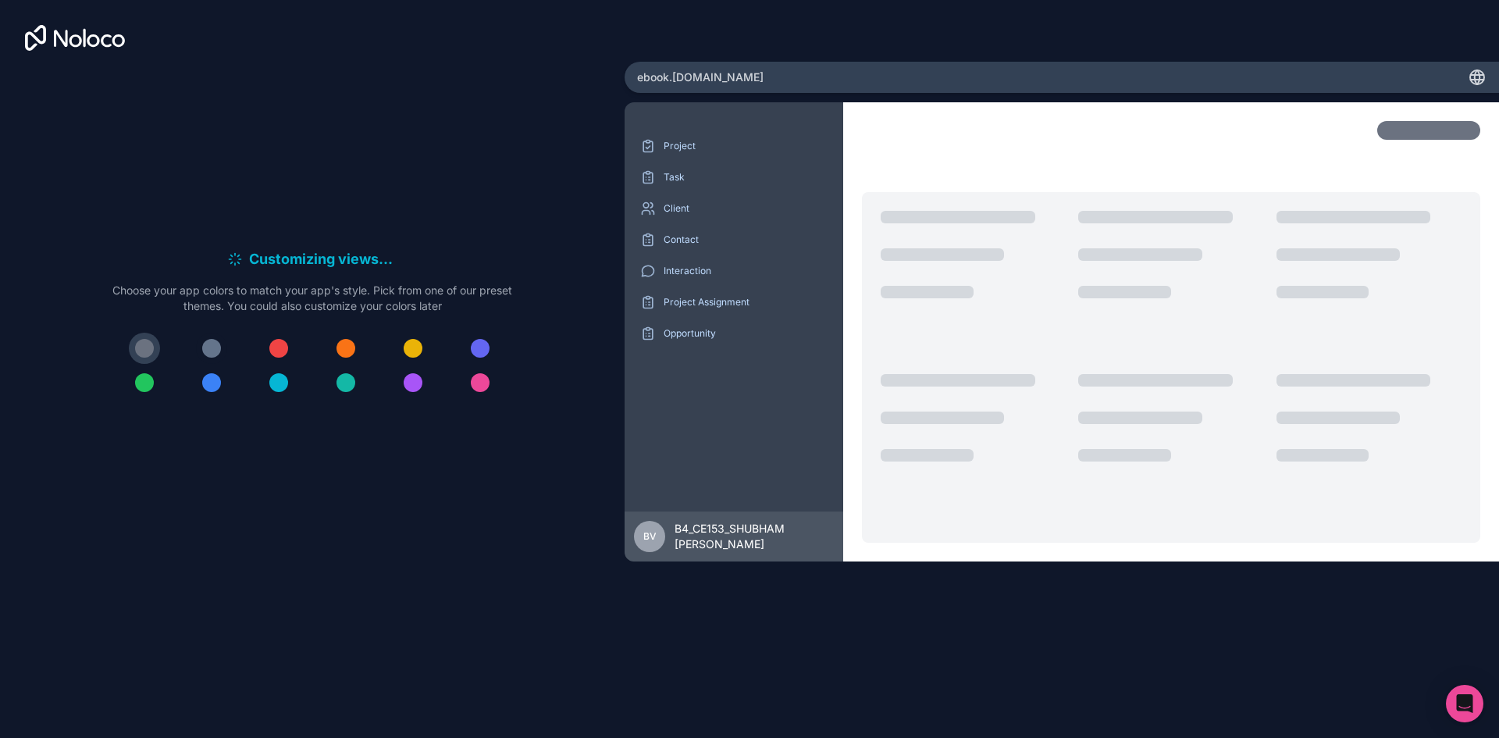
click at [211, 343] on div at bounding box center [211, 348] width 19 height 19
click at [285, 355] on div at bounding box center [278, 348] width 19 height 19
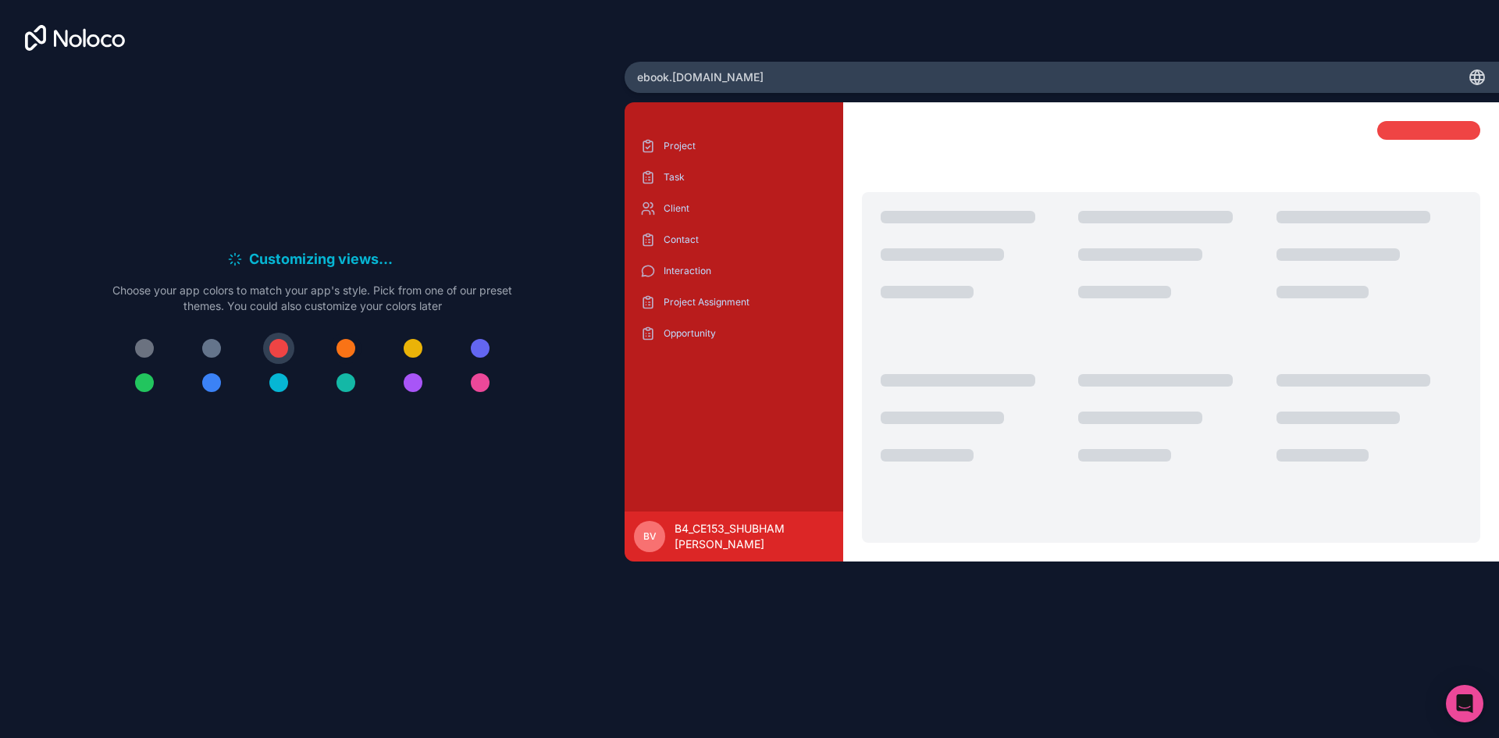
click at [358, 347] on button at bounding box center [345, 348] width 31 height 31
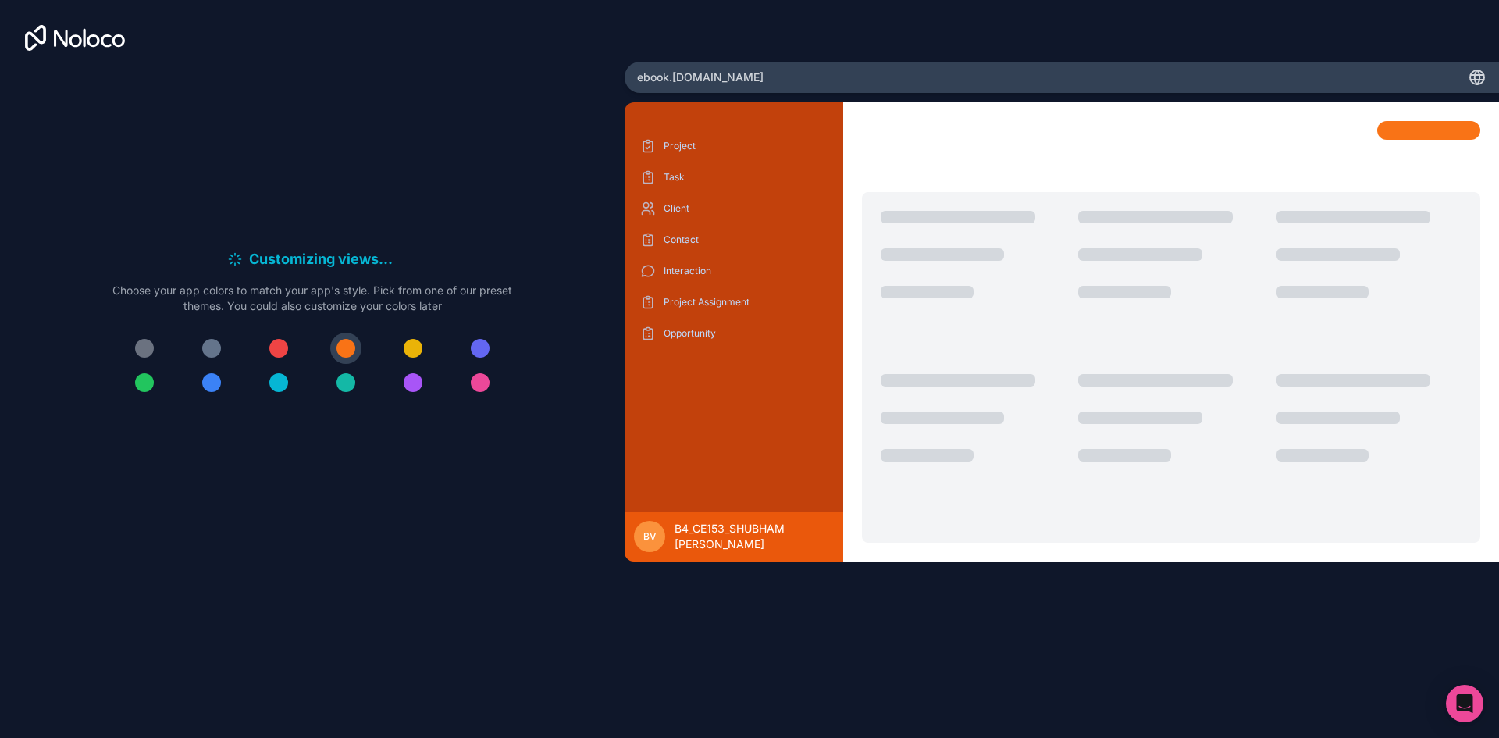
click at [429, 344] on div at bounding box center [312, 366] width 400 height 66
click at [421, 350] on div at bounding box center [413, 348] width 19 height 19
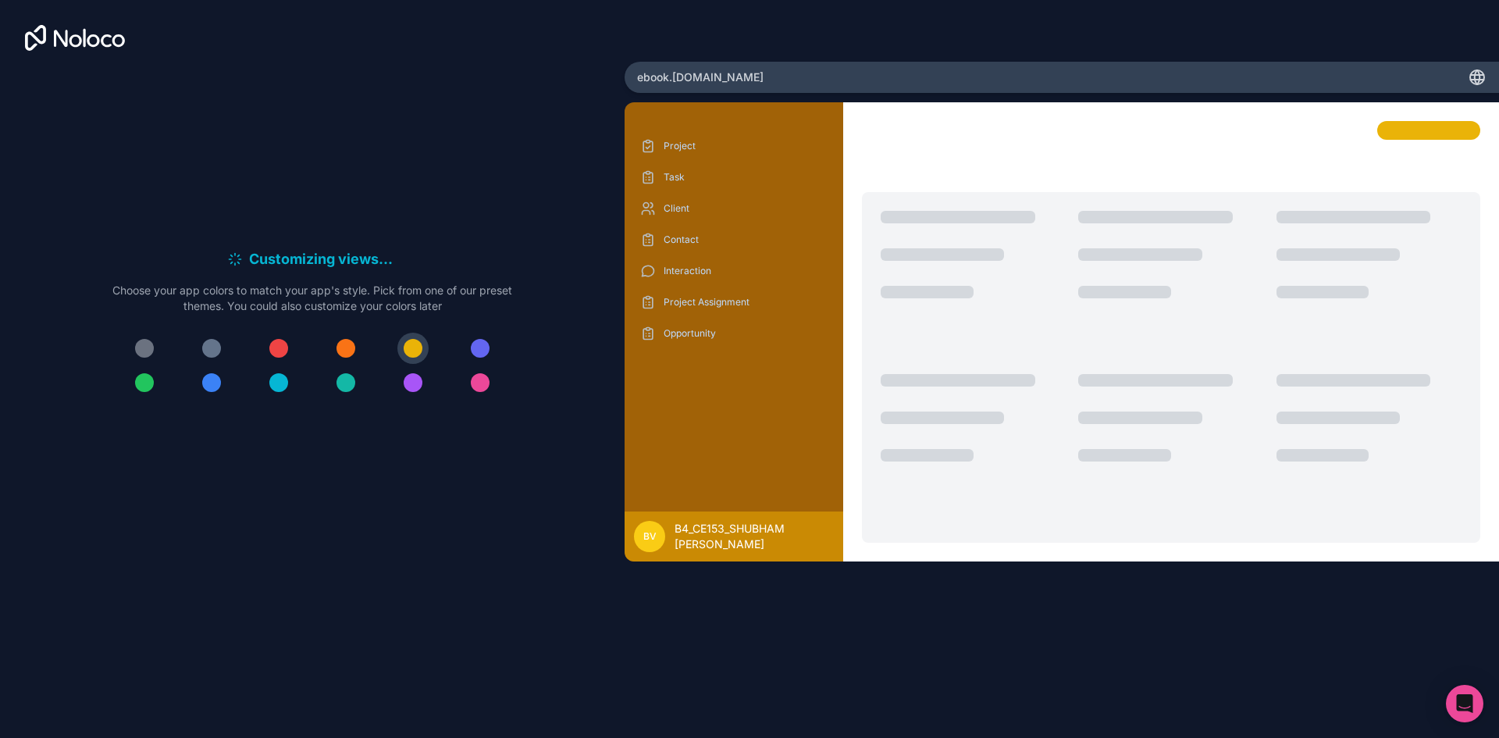
click at [498, 345] on div at bounding box center [312, 366] width 400 height 66
click at [487, 350] on div at bounding box center [480, 348] width 19 height 19
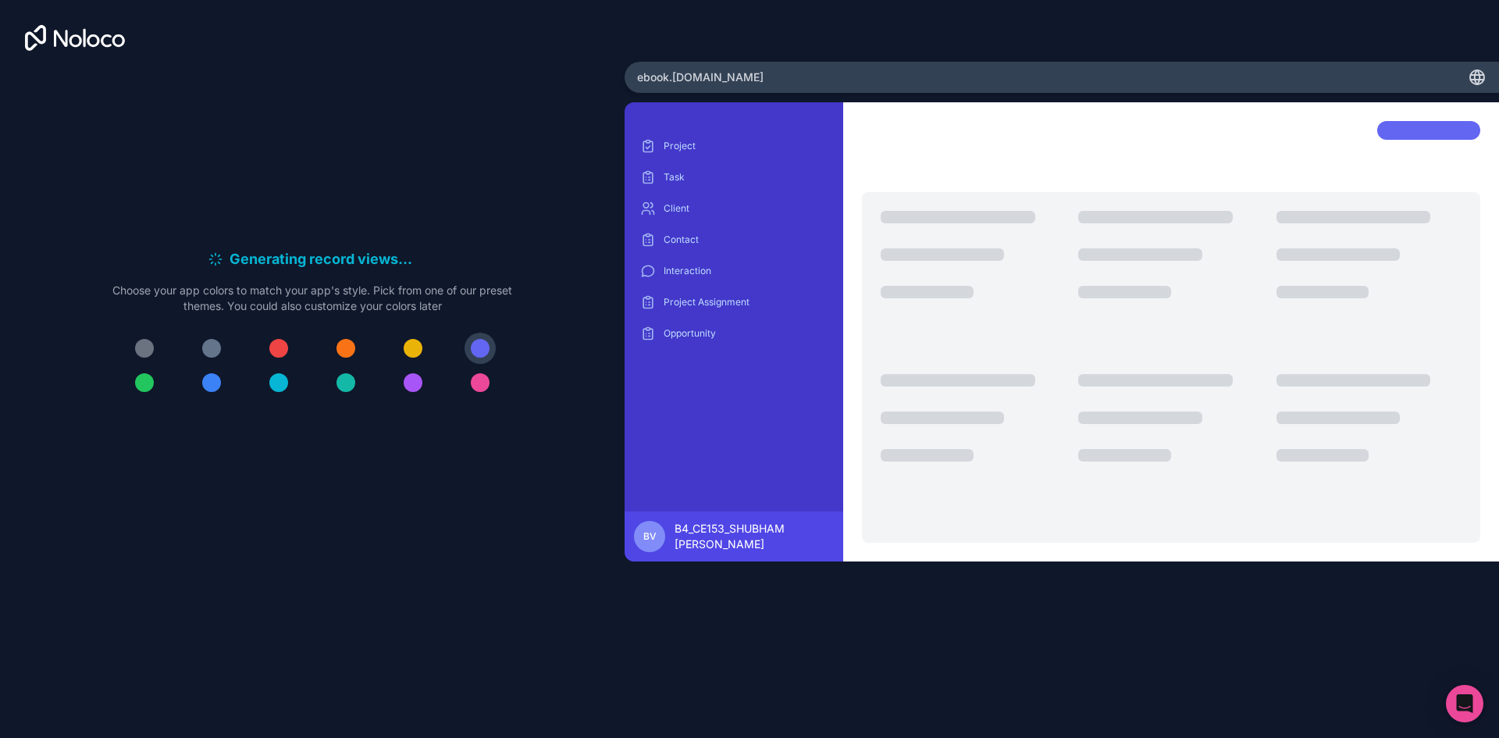
click at [134, 376] on button at bounding box center [144, 382] width 31 height 31
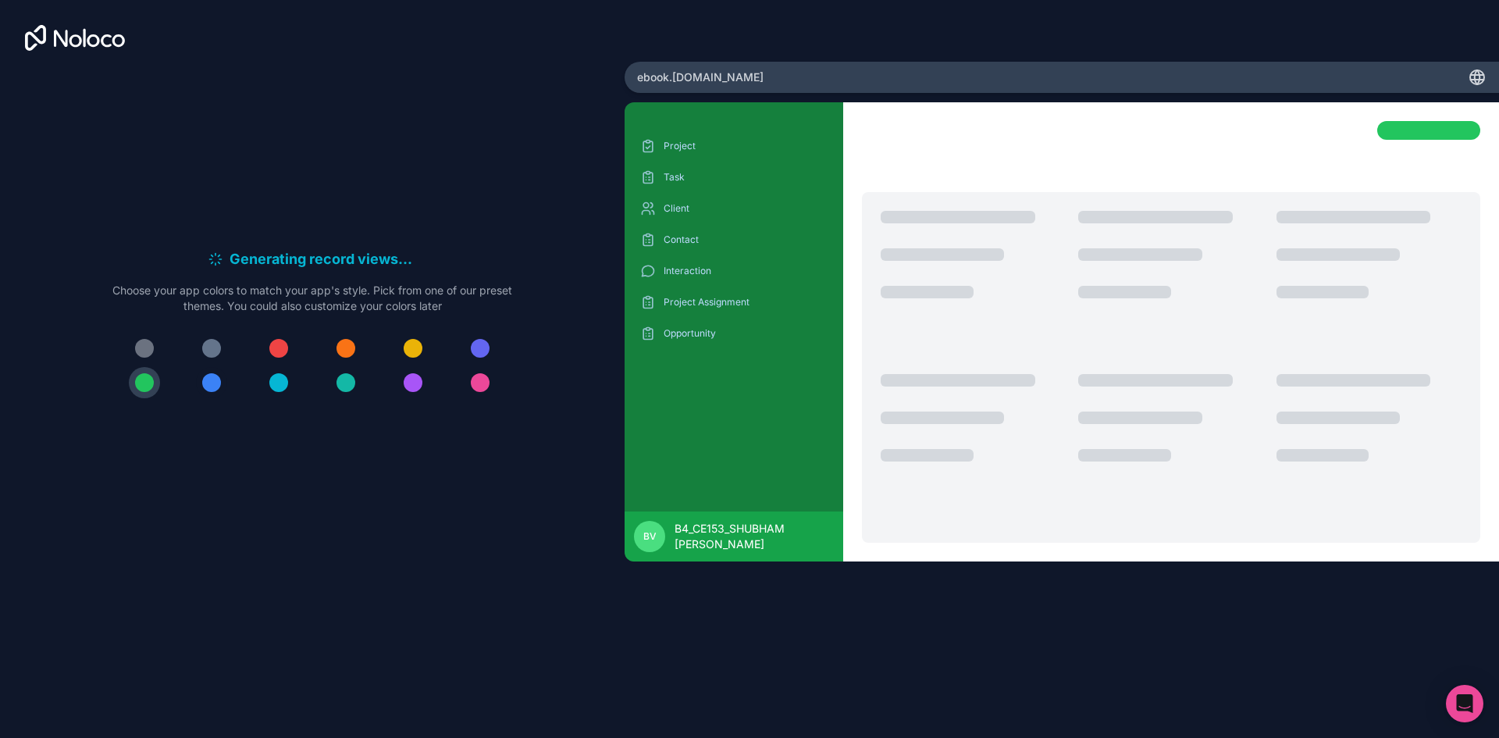
click at [212, 384] on div at bounding box center [211, 382] width 19 height 19
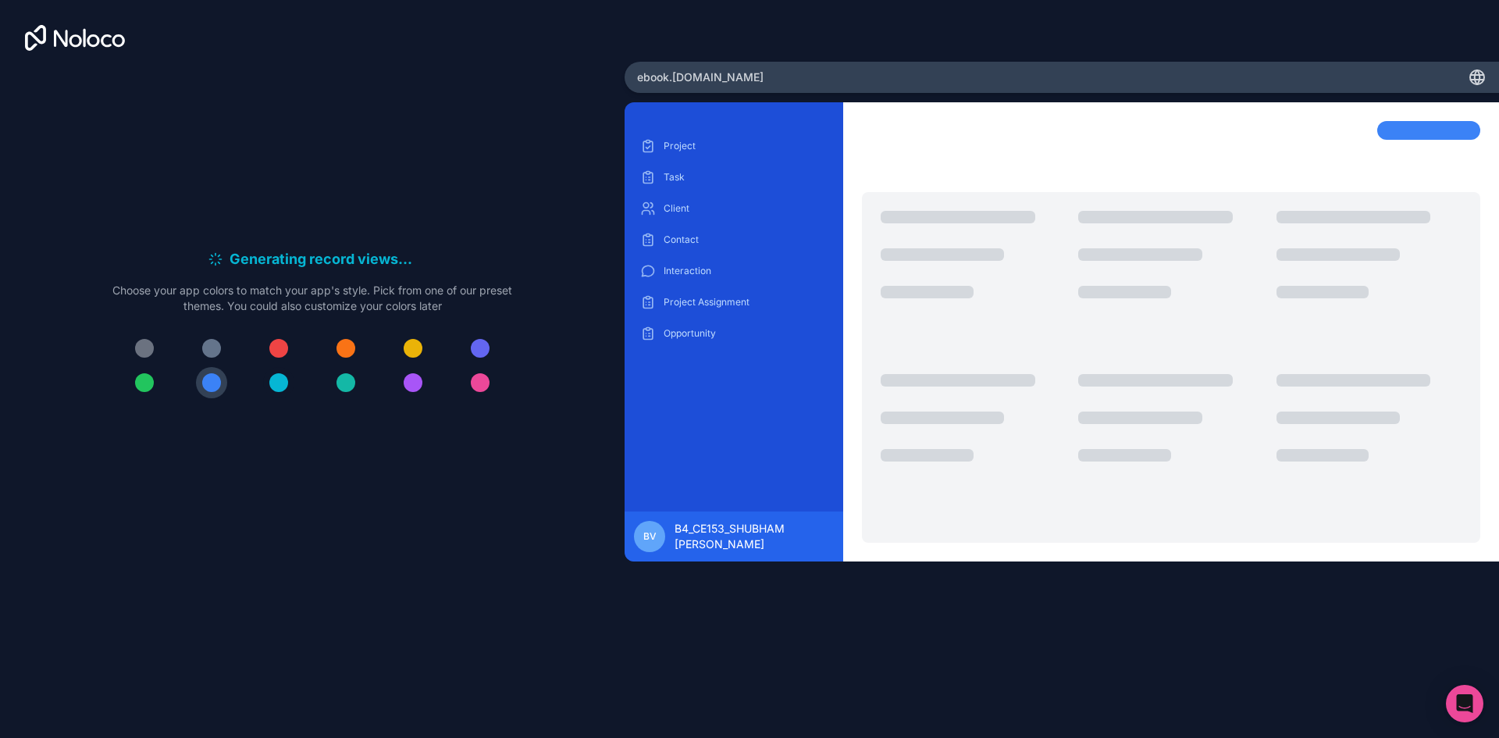
click at [285, 377] on div at bounding box center [278, 382] width 19 height 19
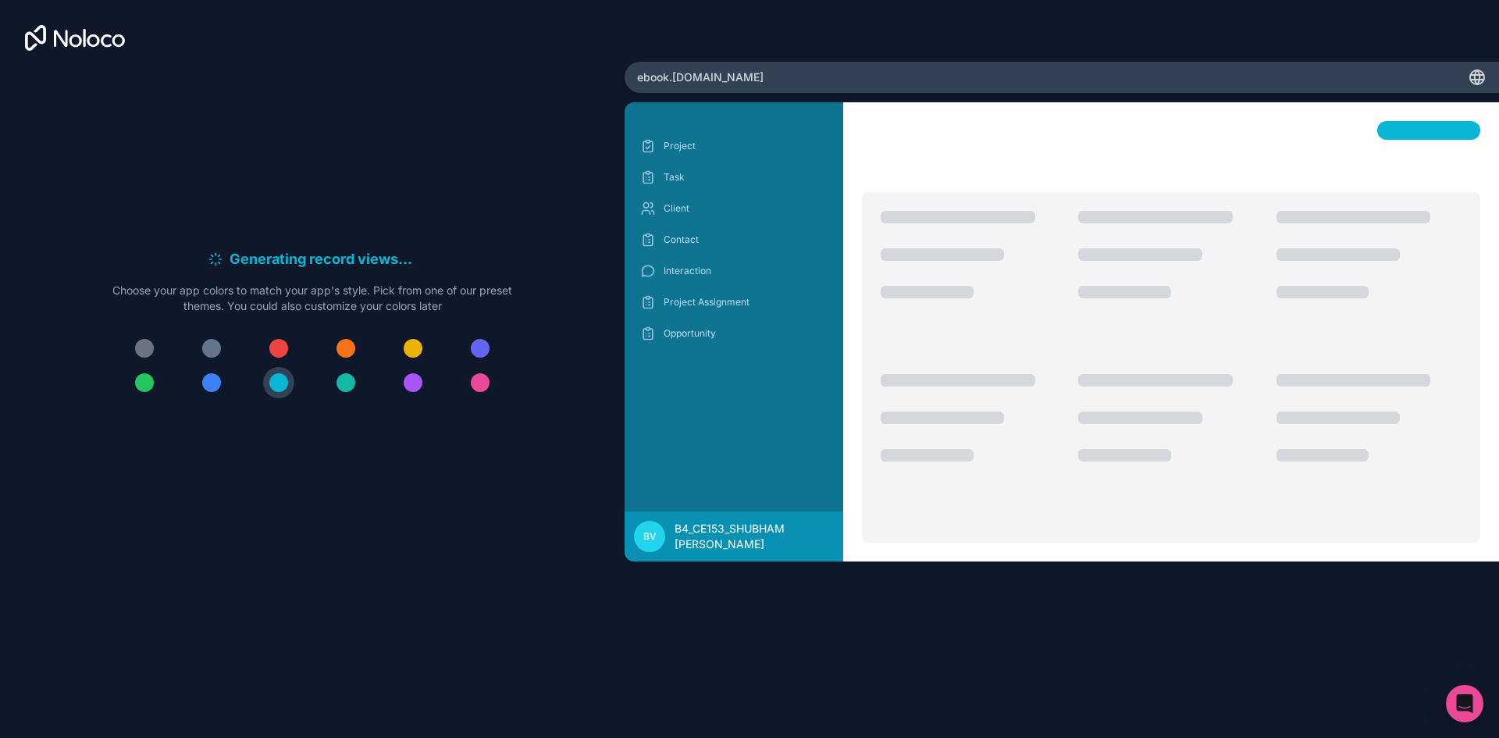
click at [340, 378] on div at bounding box center [346, 382] width 19 height 19
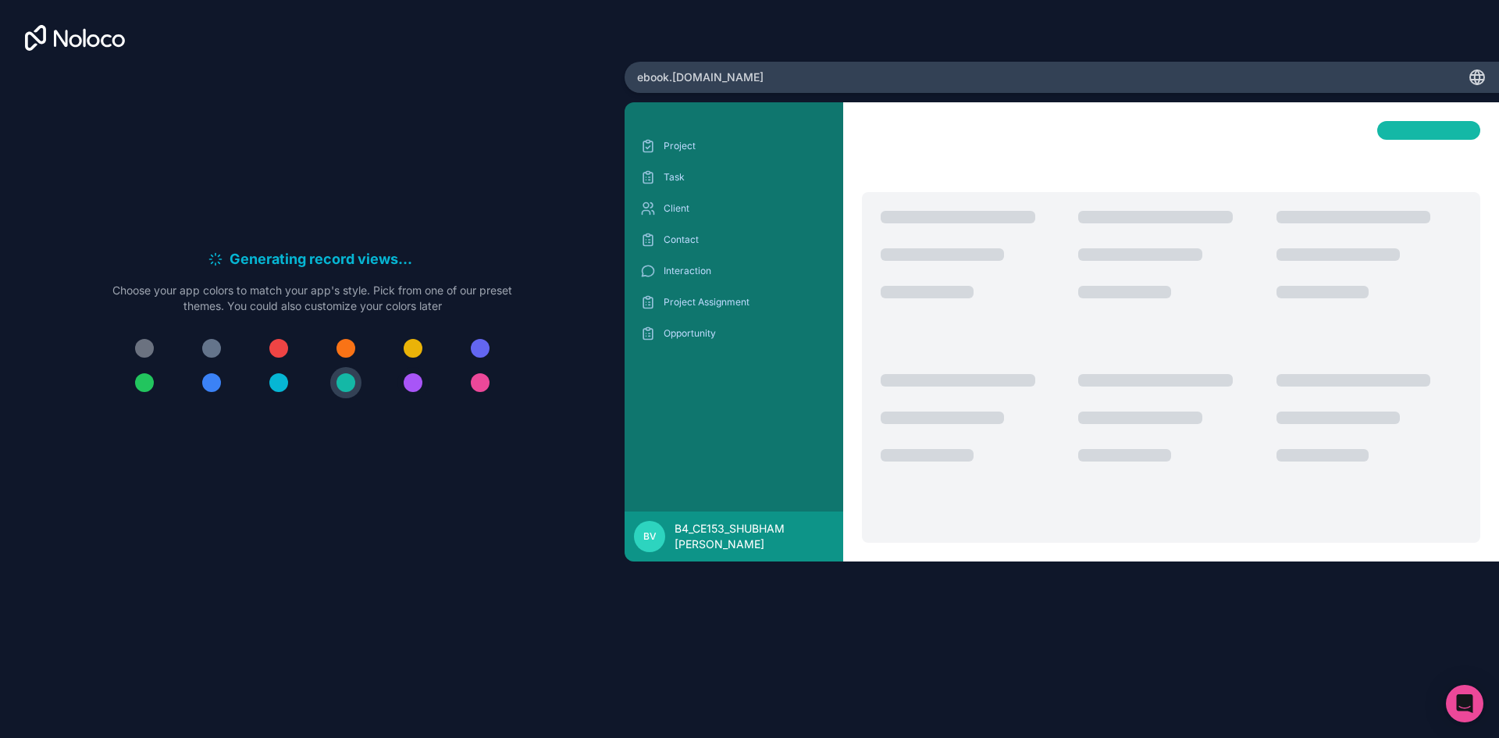
click at [416, 379] on div at bounding box center [413, 382] width 19 height 19
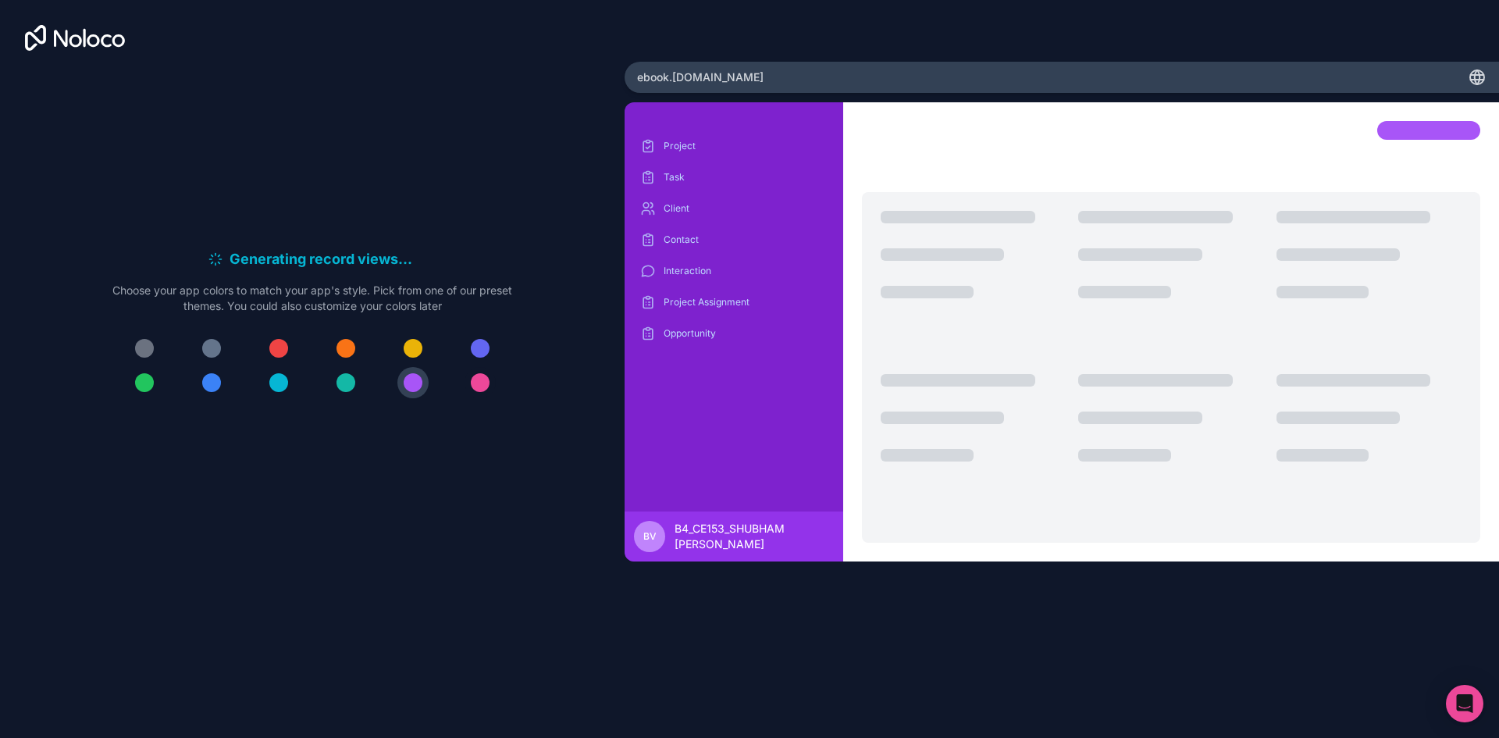
click at [489, 390] on button at bounding box center [480, 382] width 31 height 31
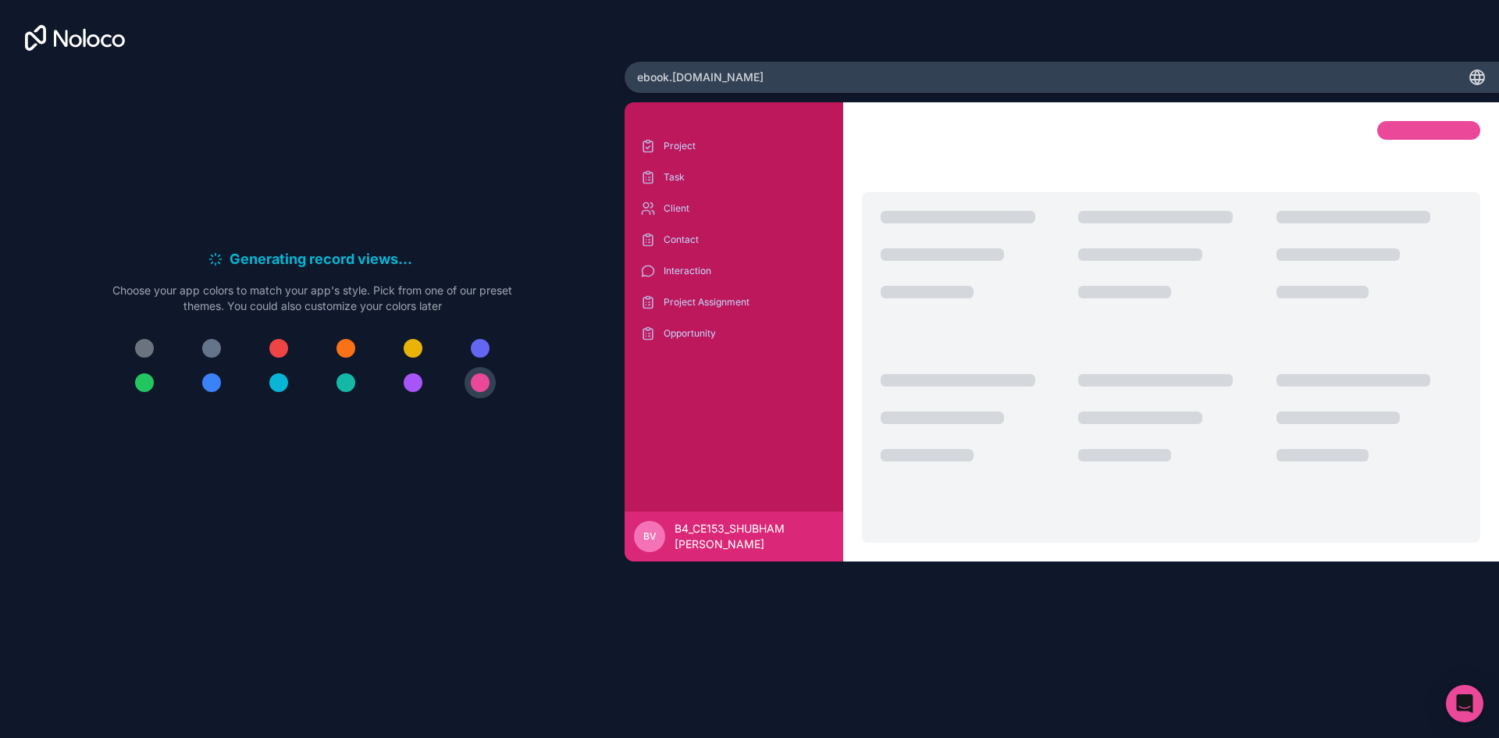
click at [151, 345] on div at bounding box center [144, 348] width 19 height 19
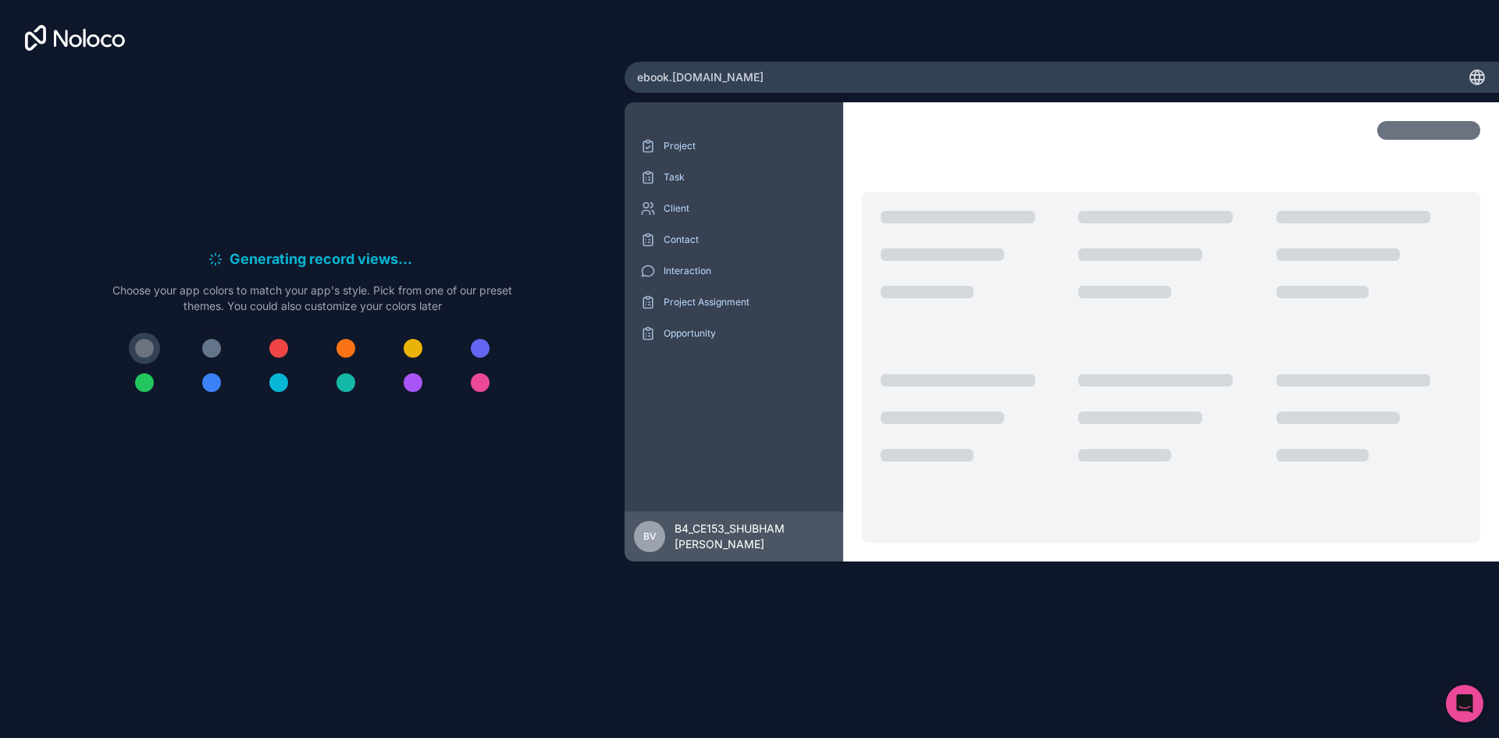
click at [213, 340] on div at bounding box center [211, 348] width 19 height 19
click at [144, 339] on div at bounding box center [144, 348] width 19 height 19
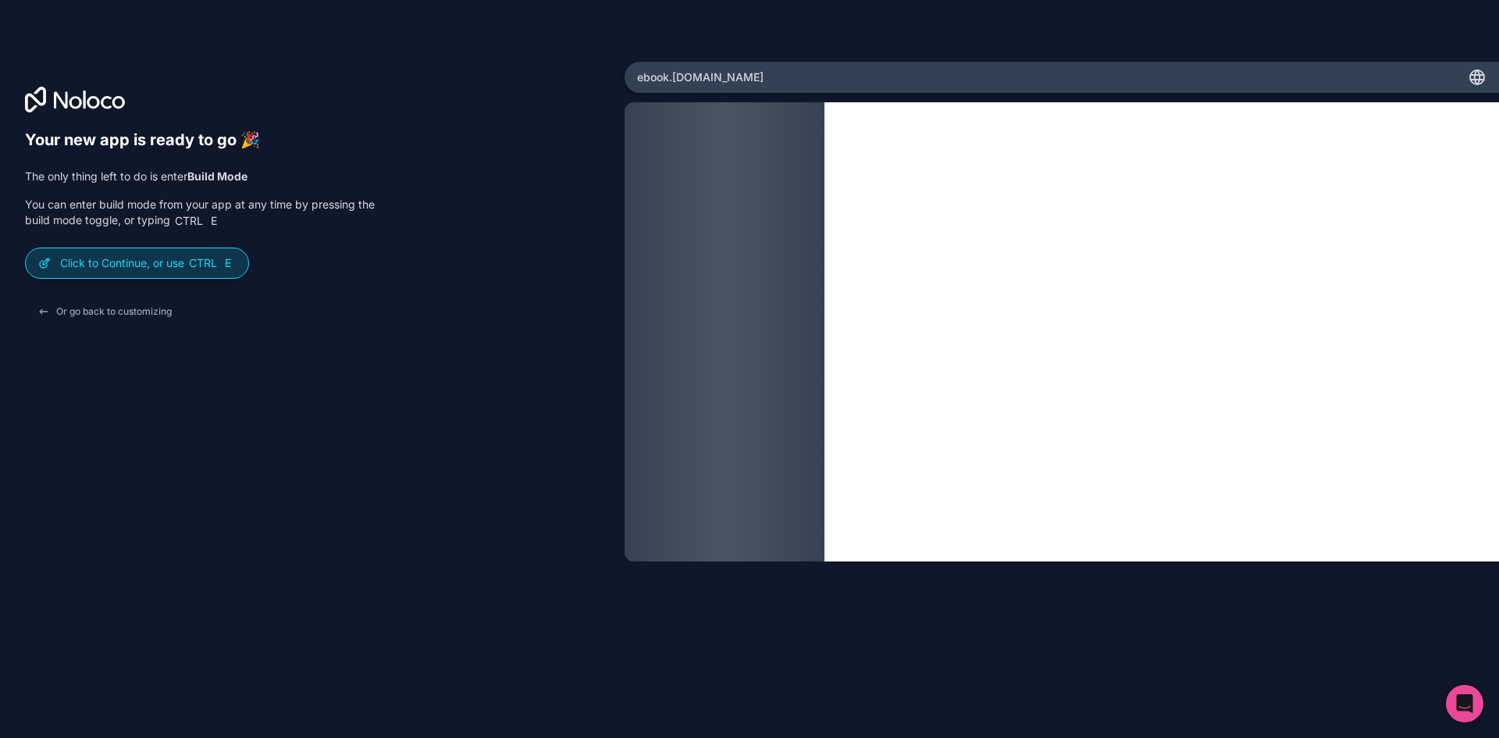
click at [227, 262] on span "E" at bounding box center [228, 263] width 12 height 12
